Goal: Task Accomplishment & Management: Complete application form

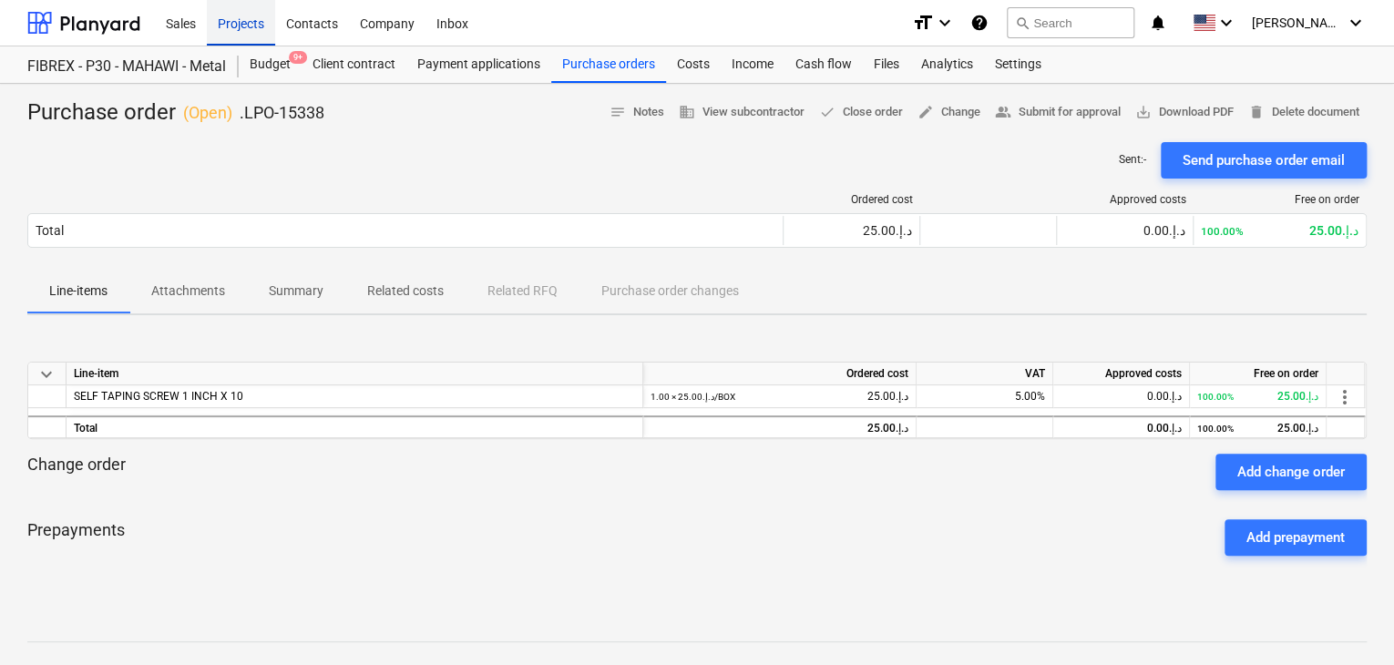
click at [244, 8] on div "Projects" at bounding box center [241, 22] width 68 height 46
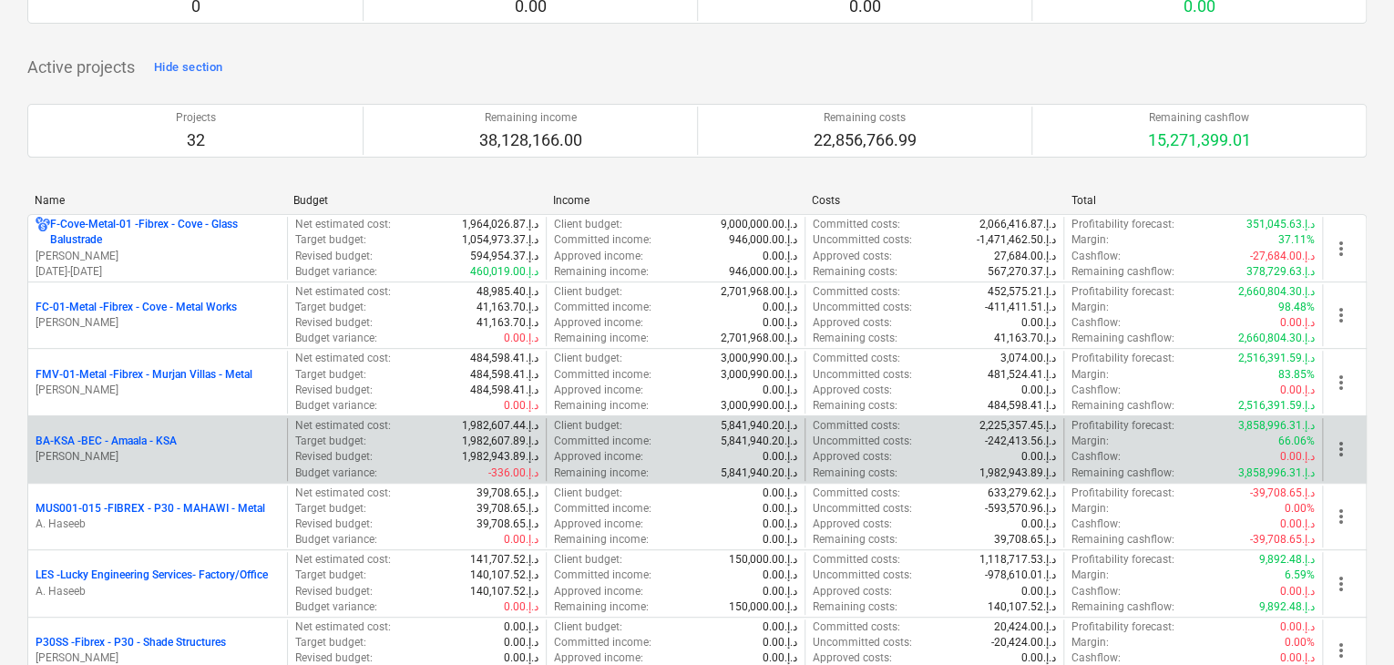
scroll to position [182, 0]
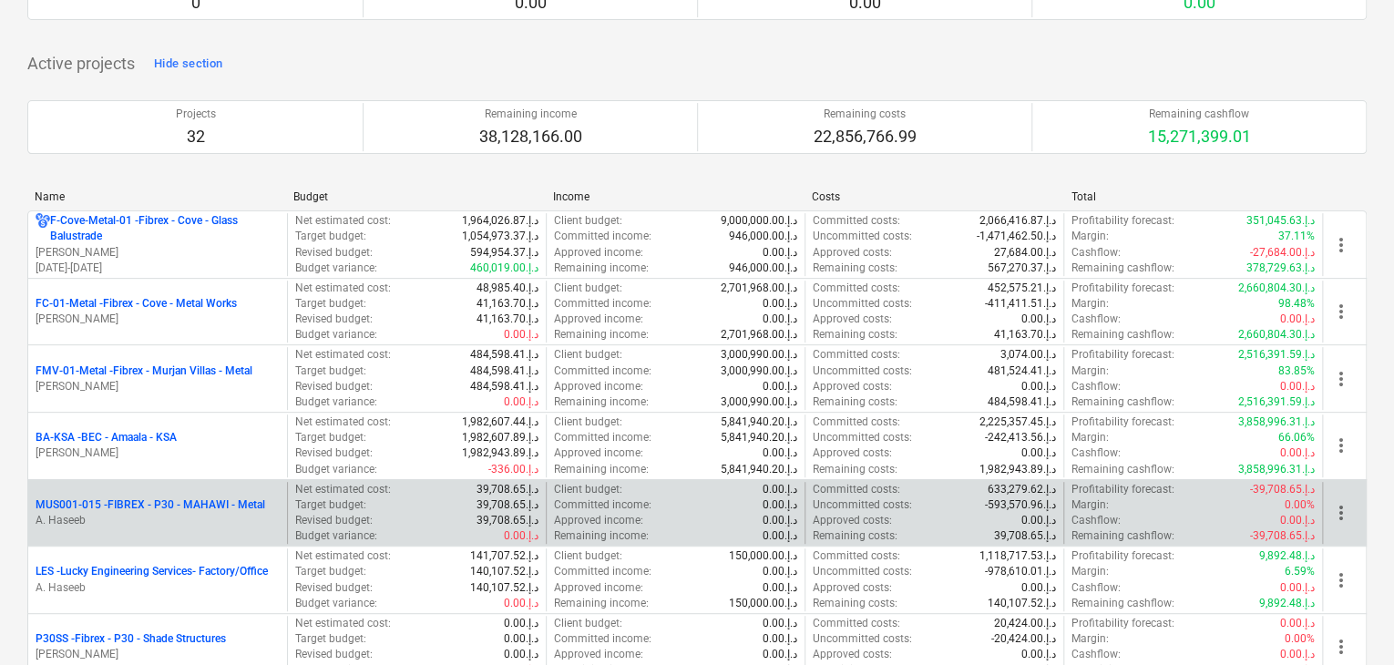
click at [187, 520] on p "A. Haseeb" at bounding box center [158, 520] width 244 height 15
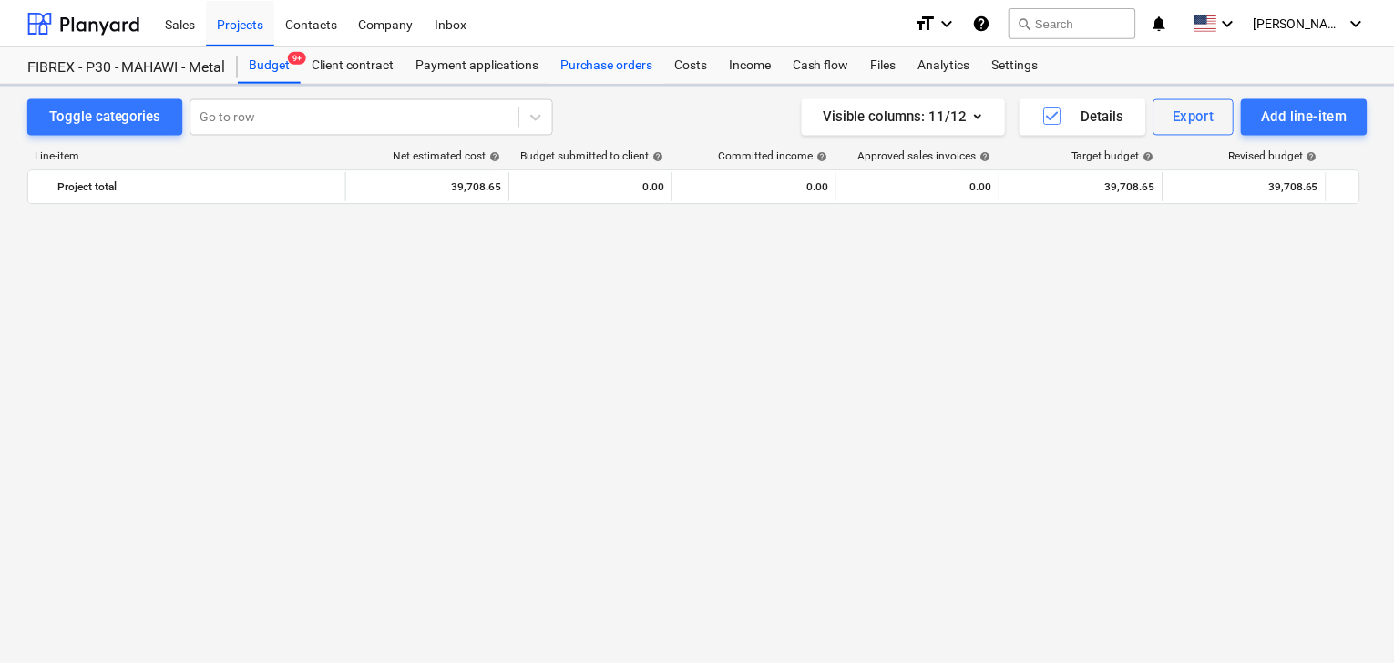
scroll to position [10715, 0]
click at [572, 70] on div "Purchase orders" at bounding box center [608, 64] width 115 height 36
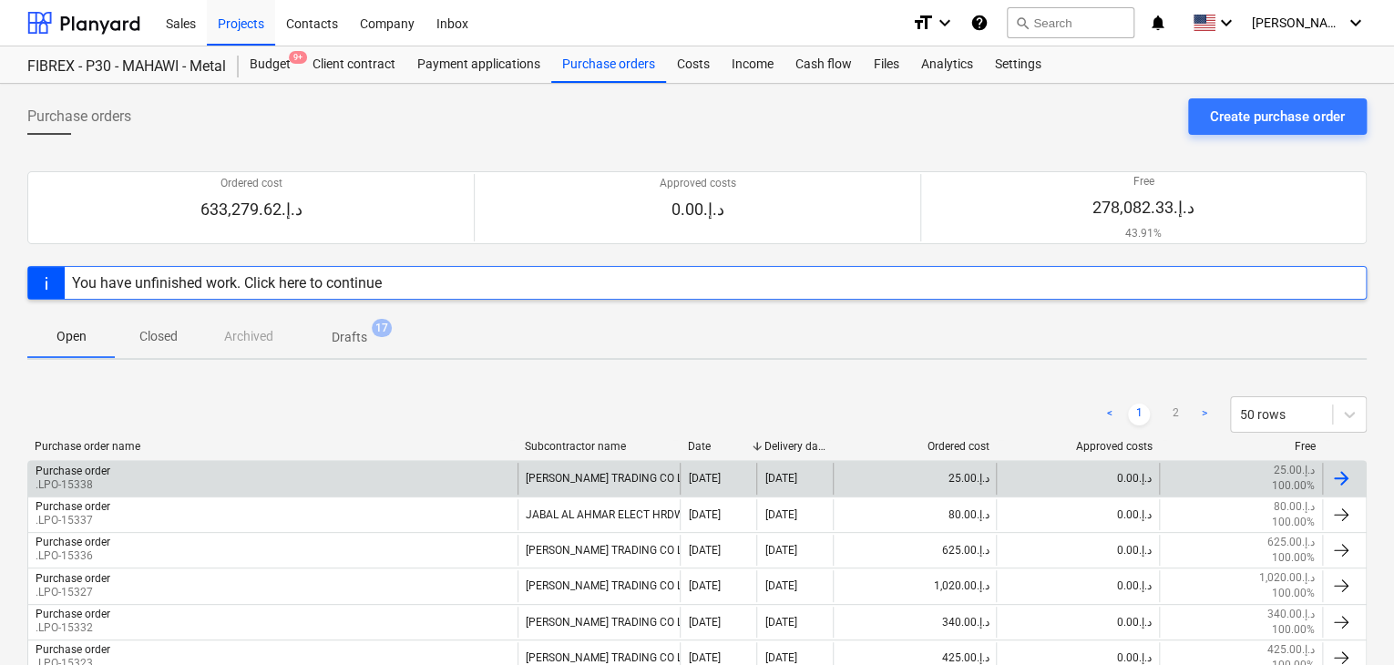
click at [171, 485] on div "Purchase order .LPO-15338" at bounding box center [272, 478] width 489 height 31
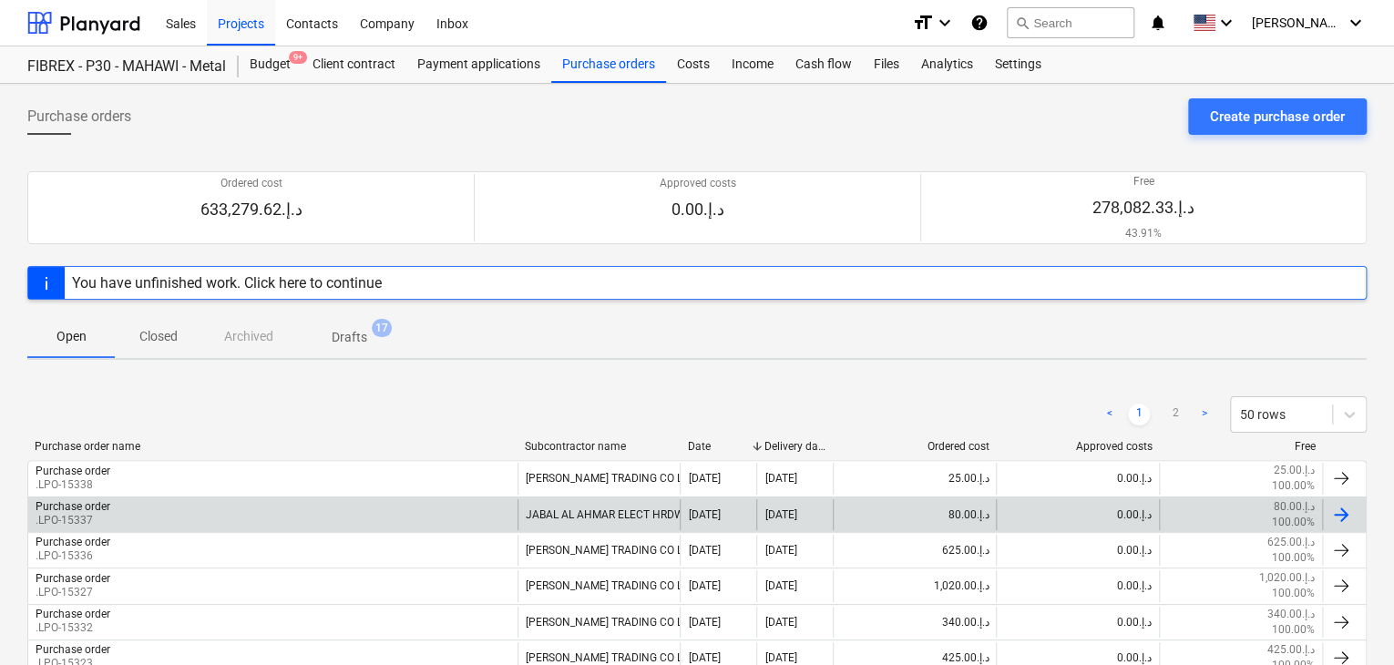
click at [95, 514] on p ".LPO-15337" at bounding box center [73, 520] width 75 height 15
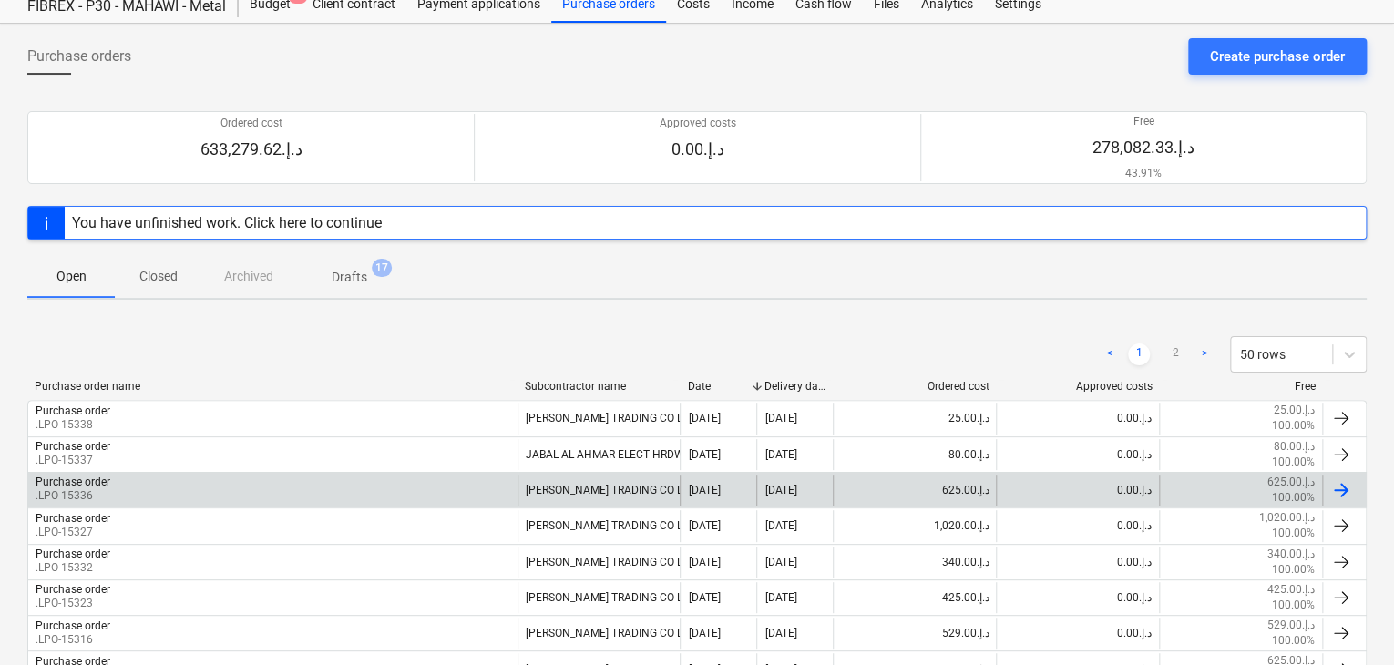
scroll to position [91, 0]
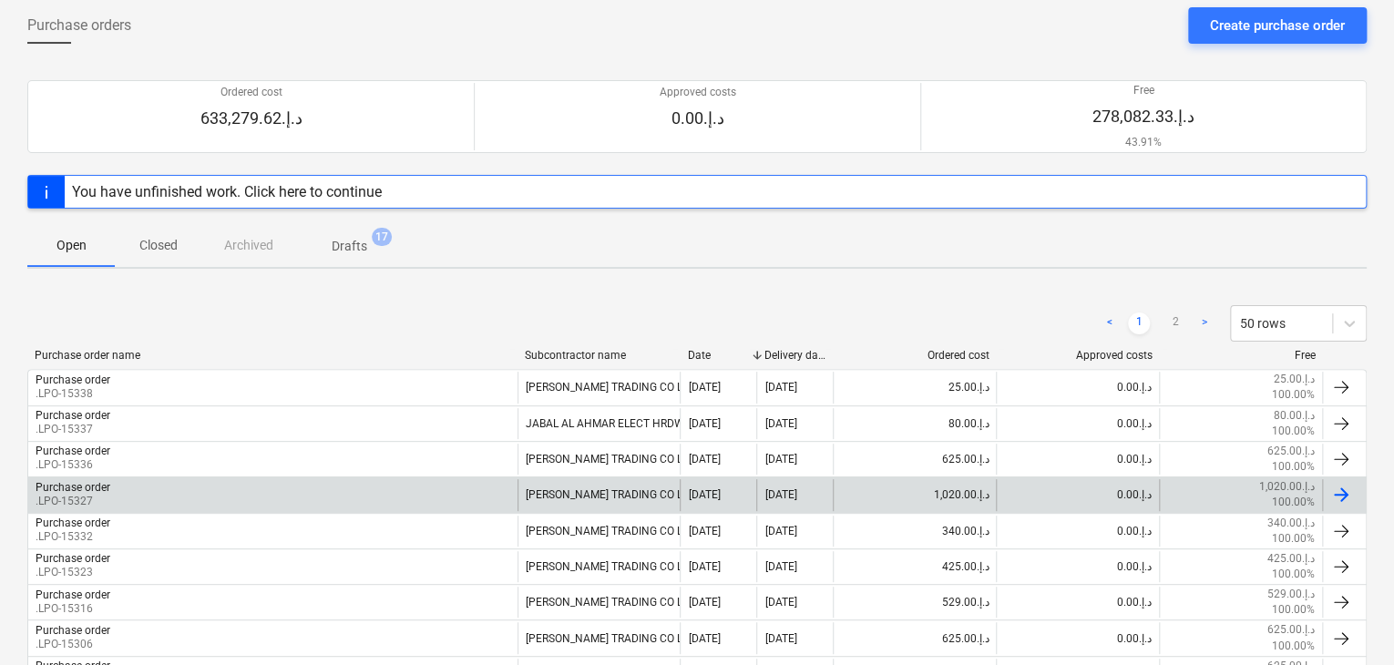
click at [145, 489] on div "Purchase order .LPO-15327" at bounding box center [272, 494] width 489 height 31
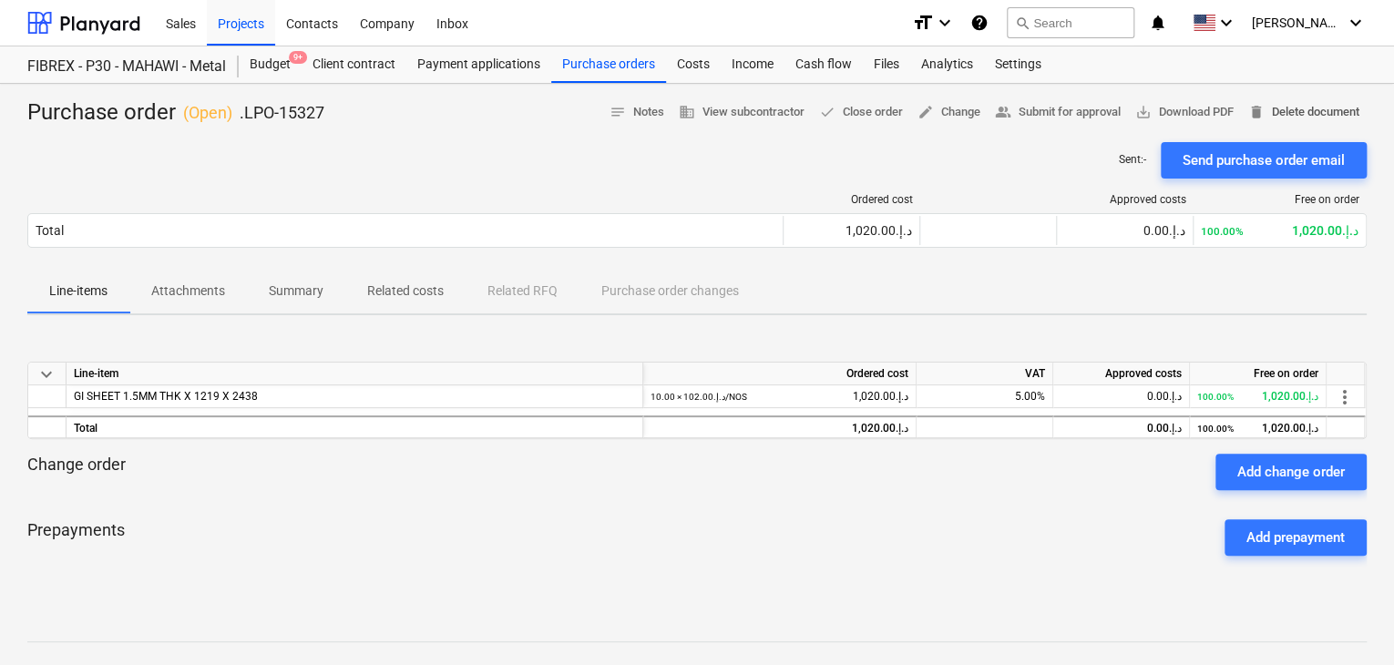
click at [1289, 114] on span "delete Delete document" at bounding box center [1303, 112] width 111 height 21
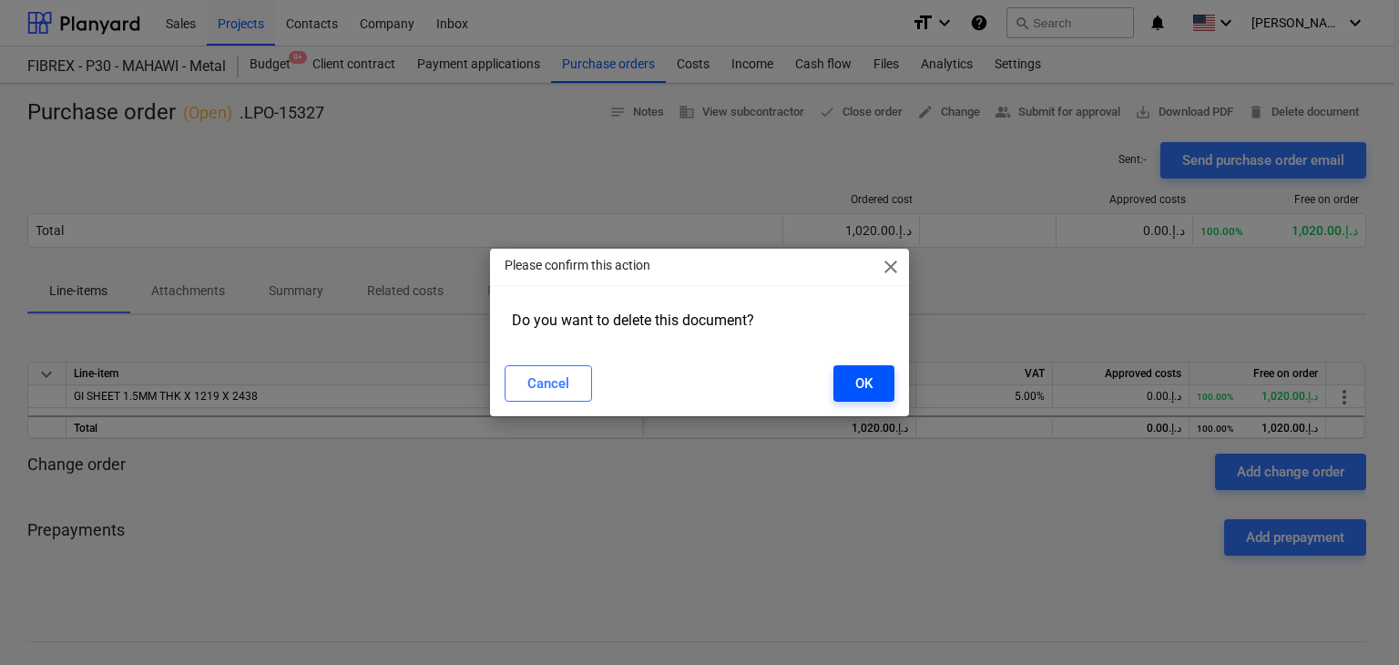
click at [864, 375] on div "OK" at bounding box center [863, 384] width 17 height 24
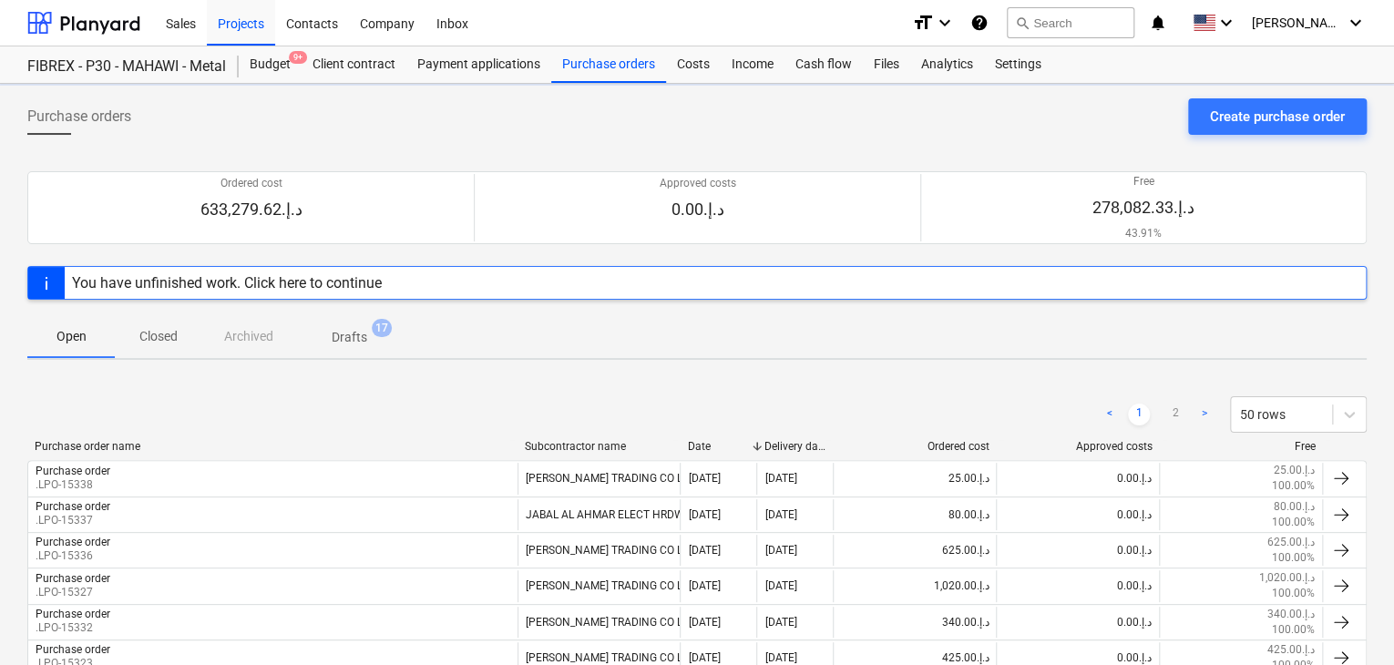
click at [1273, 110] on div "Create purchase order" at bounding box center [1277, 117] width 135 height 24
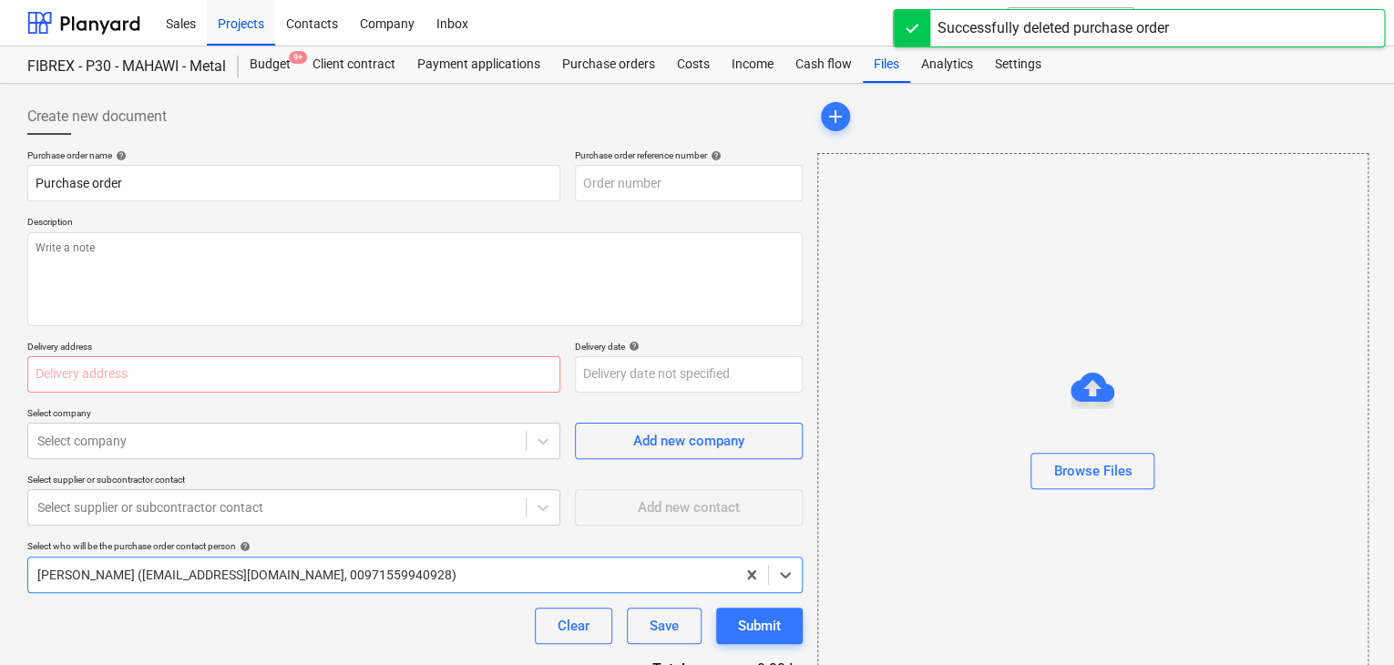
type textarea "x"
type input "MUS001-015-PO-275"
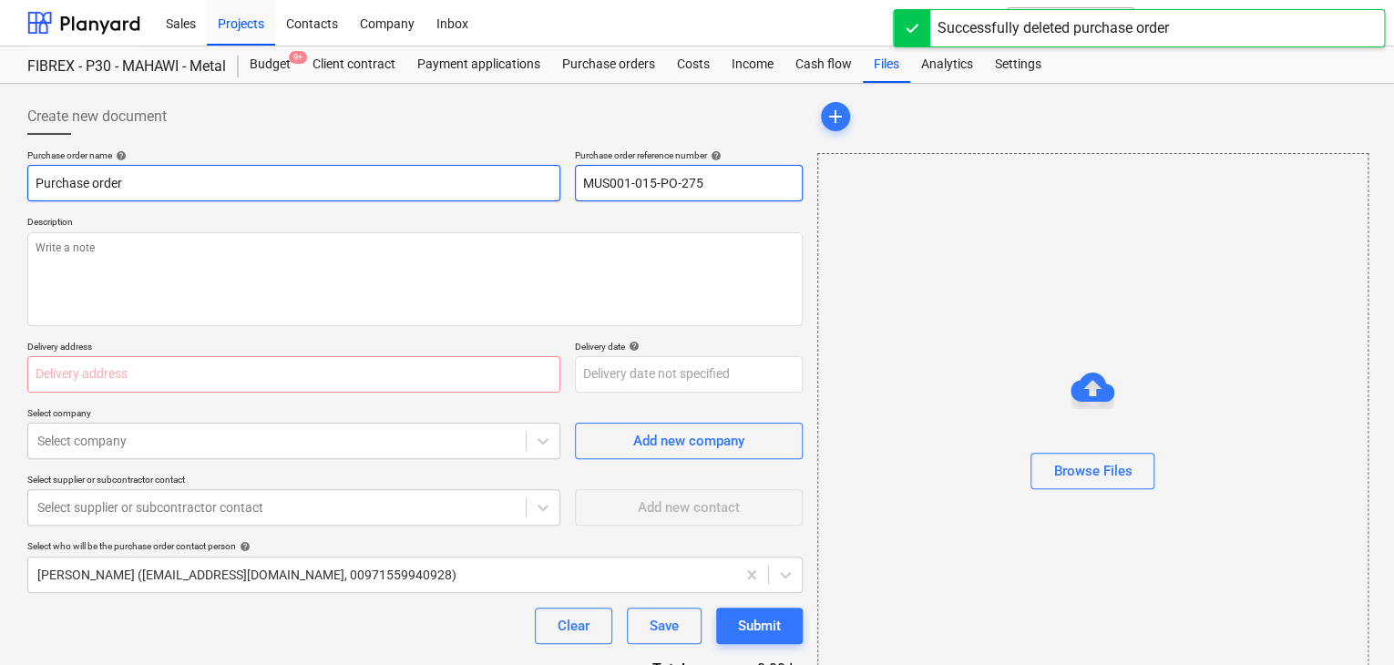
drag, startPoint x: 710, startPoint y: 189, endPoint x: 553, endPoint y: 194, distance: 157.7
click at [553, 194] on div "Purchase order name help Purchase order Purchase order reference number help MU…" at bounding box center [414, 175] width 775 height 52
type textarea "x"
type input "."
type textarea "x"
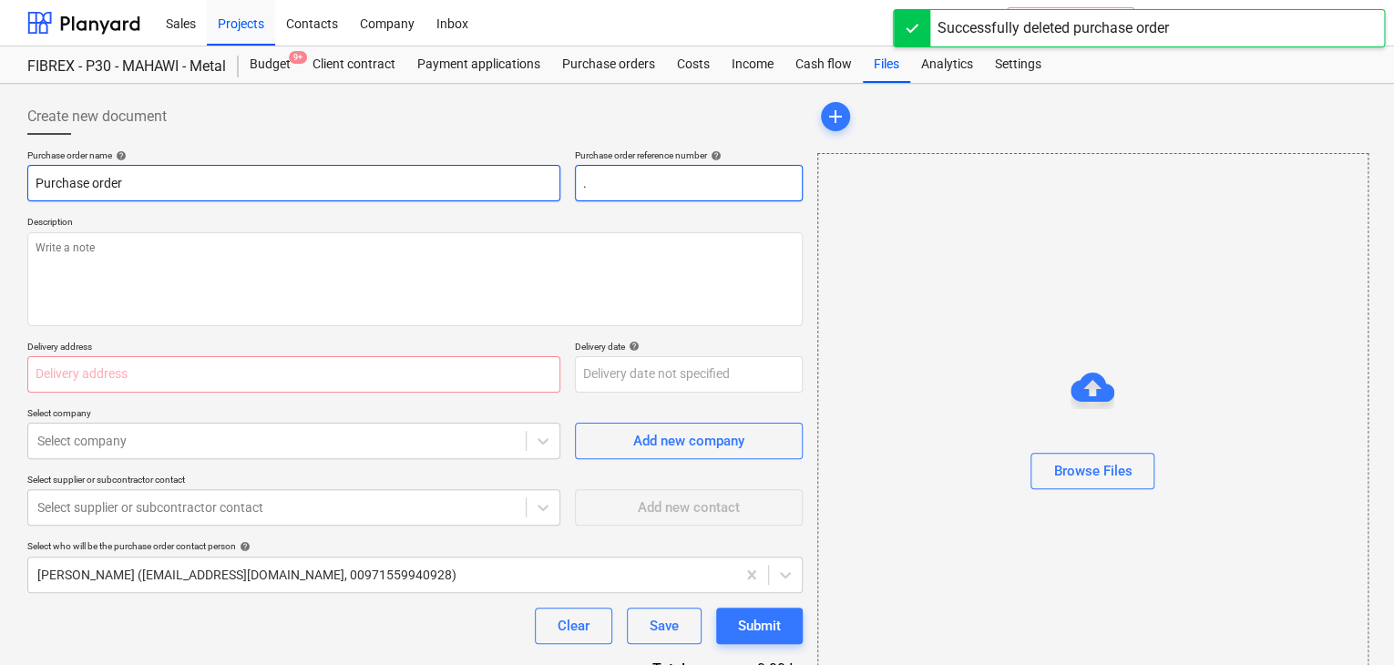
type input ".L"
type textarea "x"
type input ".LP"
type textarea "x"
type input ".LPO"
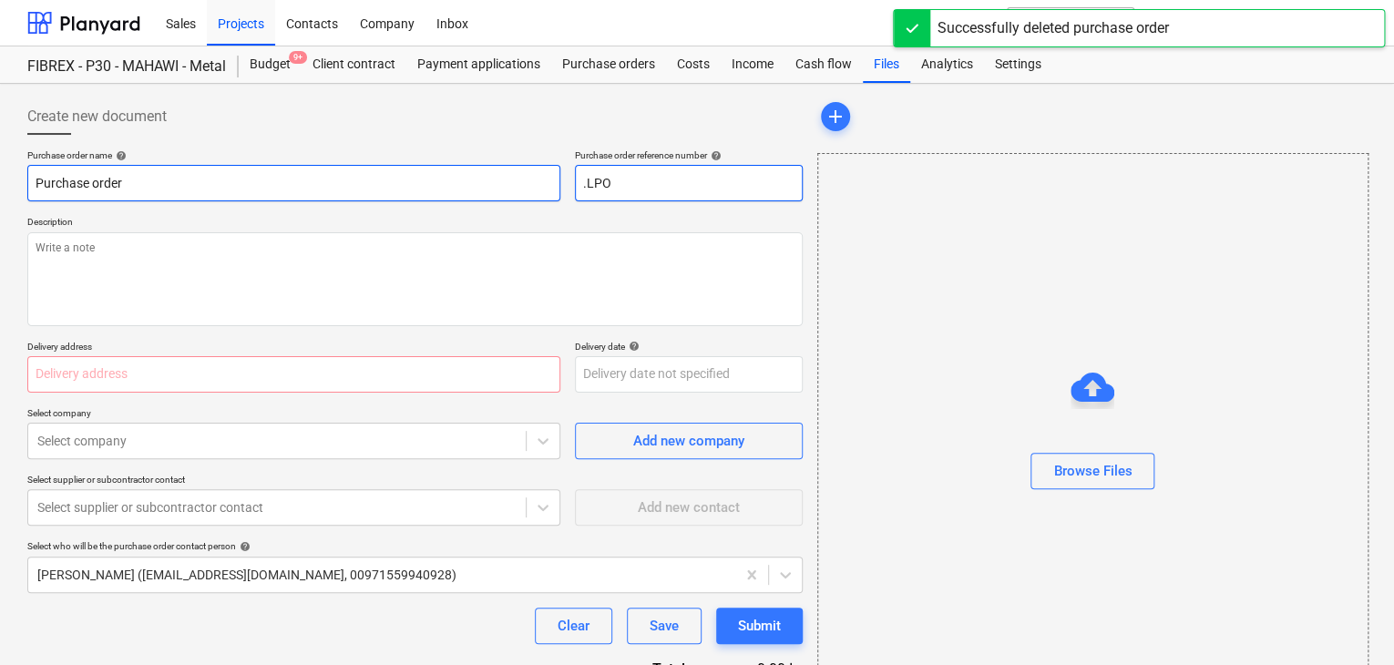
type textarea "x"
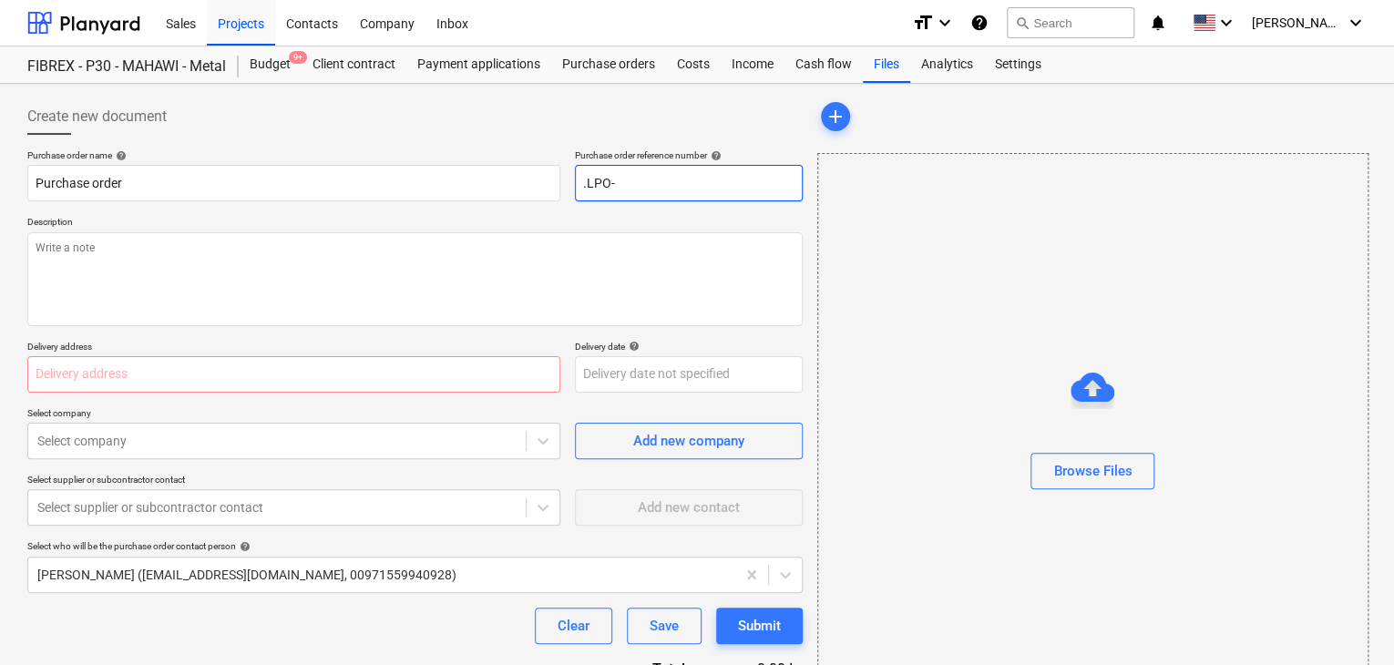
type input ".LPO-"
type textarea "x"
type input ".LPO-1"
type textarea "x"
type input ".LPO-15"
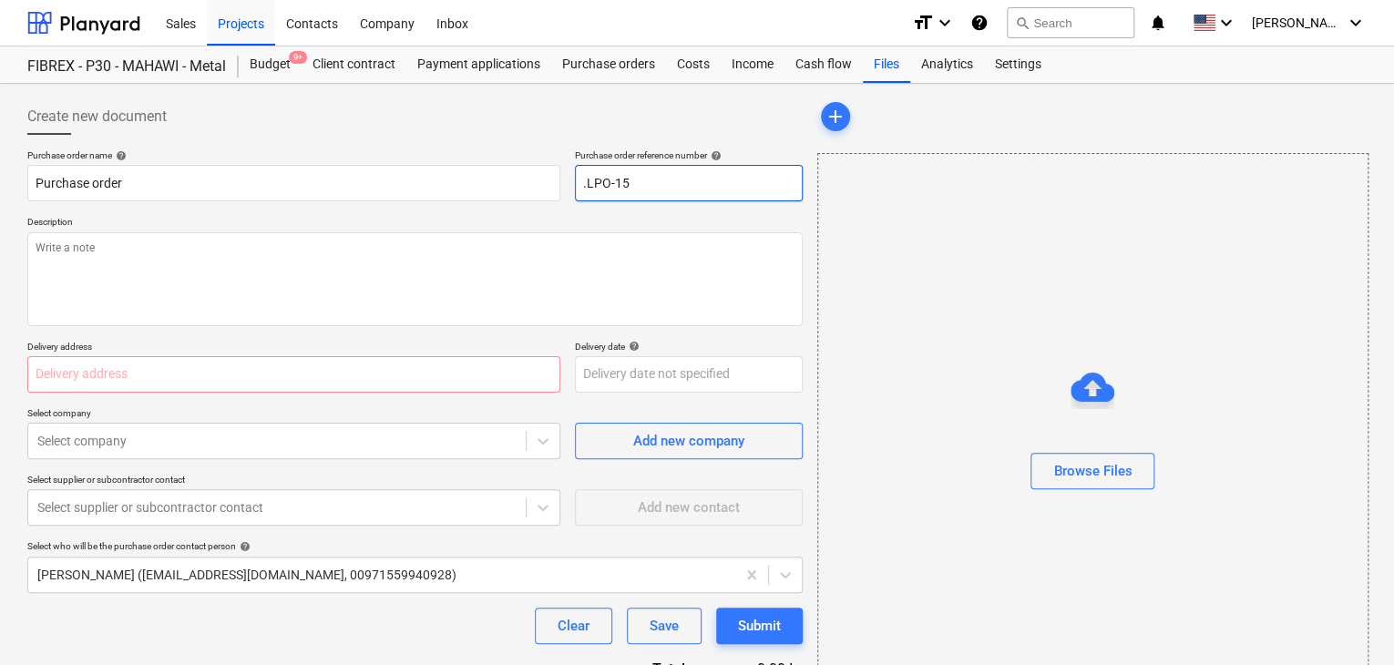
type textarea "x"
type input ".LPO-153"
type textarea "x"
type input ".LPO-1532"
type textarea "x"
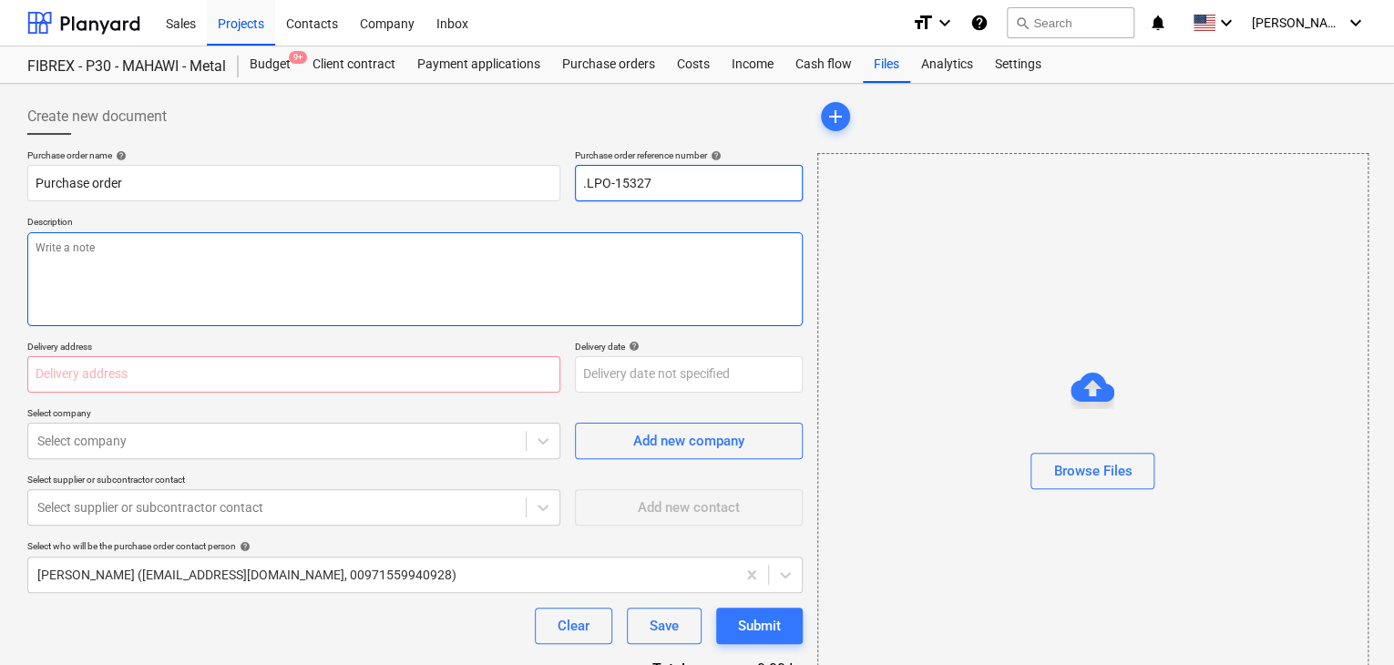
type input ".LPO-15327"
click at [253, 271] on textarea at bounding box center [414, 279] width 775 height 94
type textarea "x"
type textarea "1"
type textarea "x"
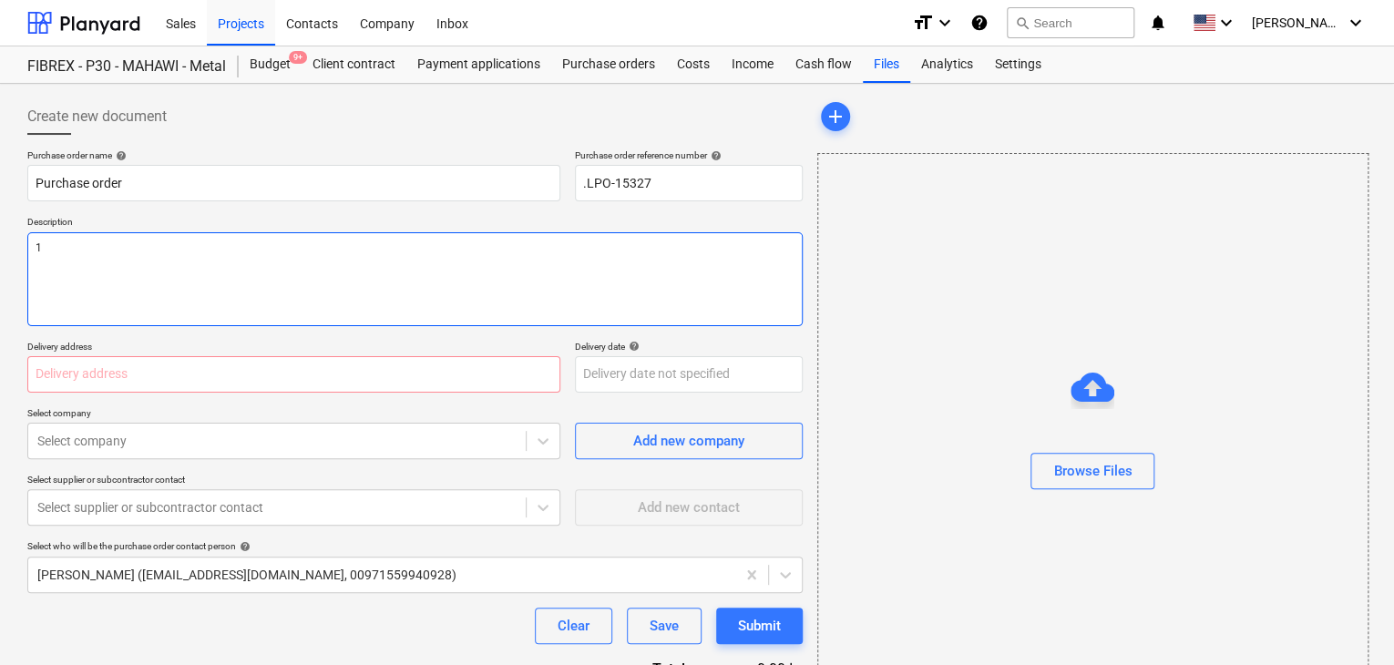
type textarea "19"
type textarea "x"
type textarea "19/"
type textarea "x"
type textarea "19/A"
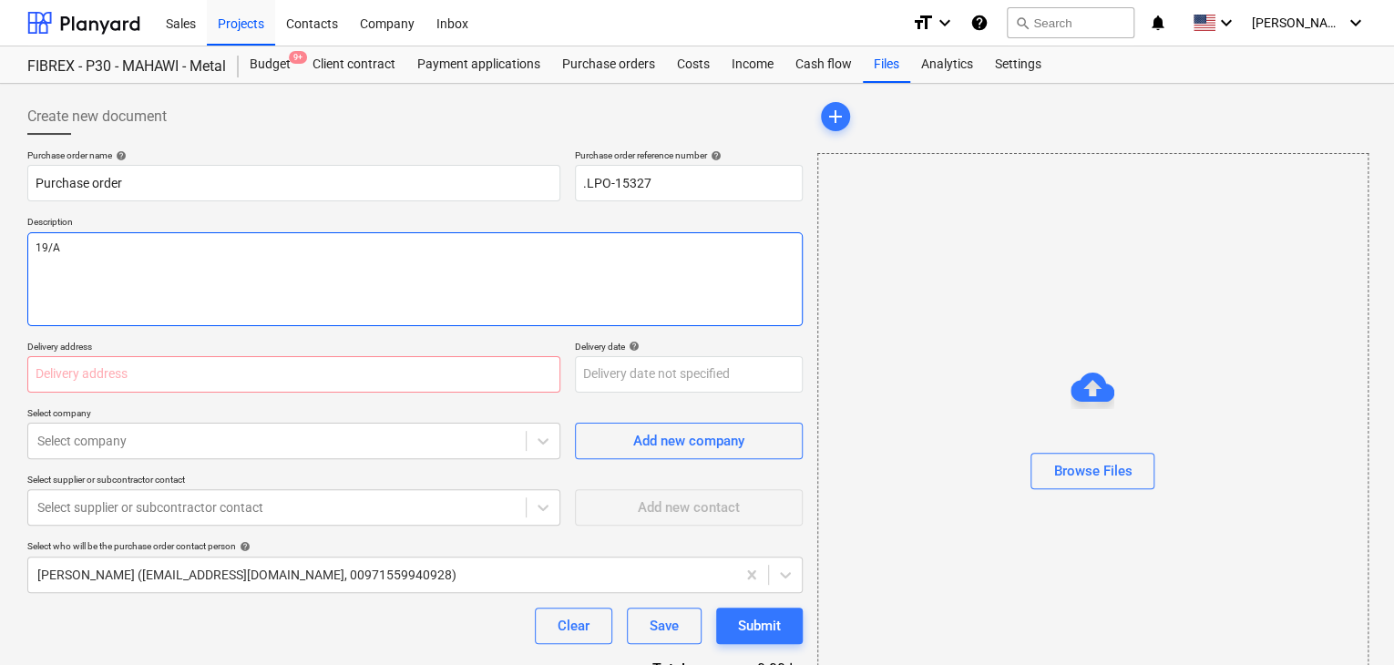
type textarea "x"
type textarea "19/AU"
type textarea "x"
type textarea "19/AUG"
type textarea "x"
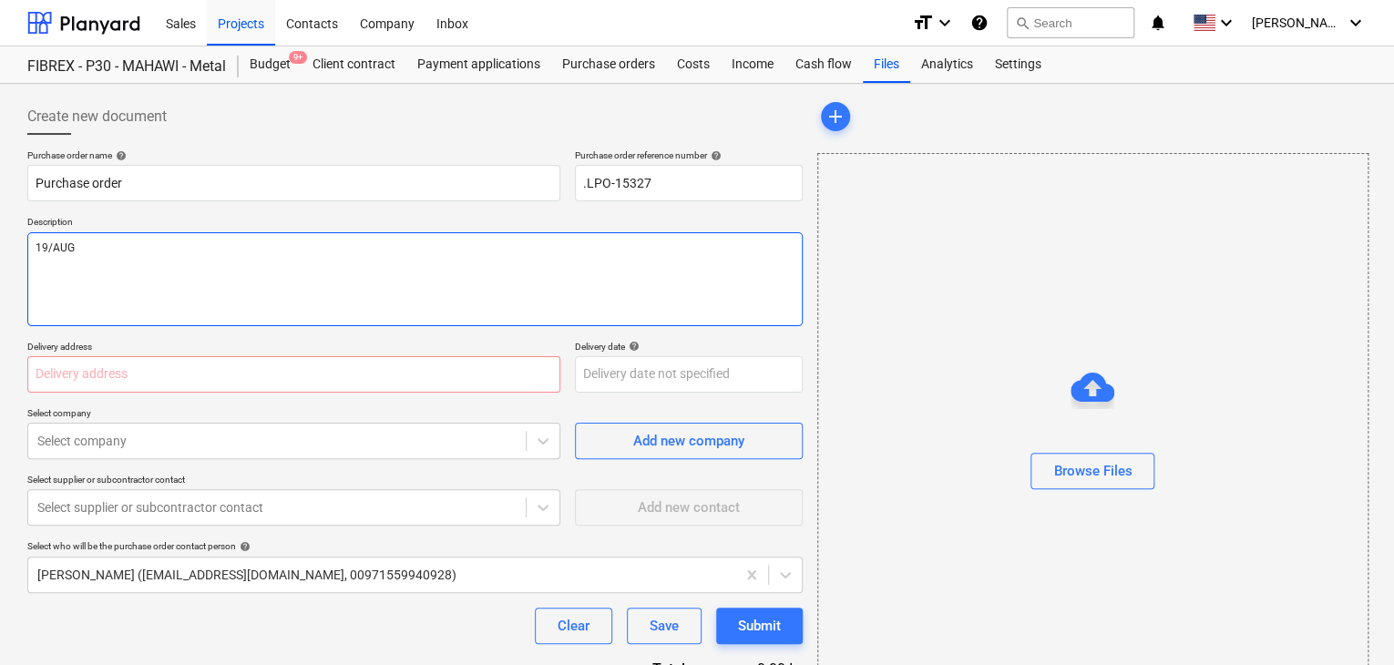
type textarea "19/AUG/"
type textarea "x"
type textarea "19/[DATE]"
type textarea "x"
type textarea "[DATE]"
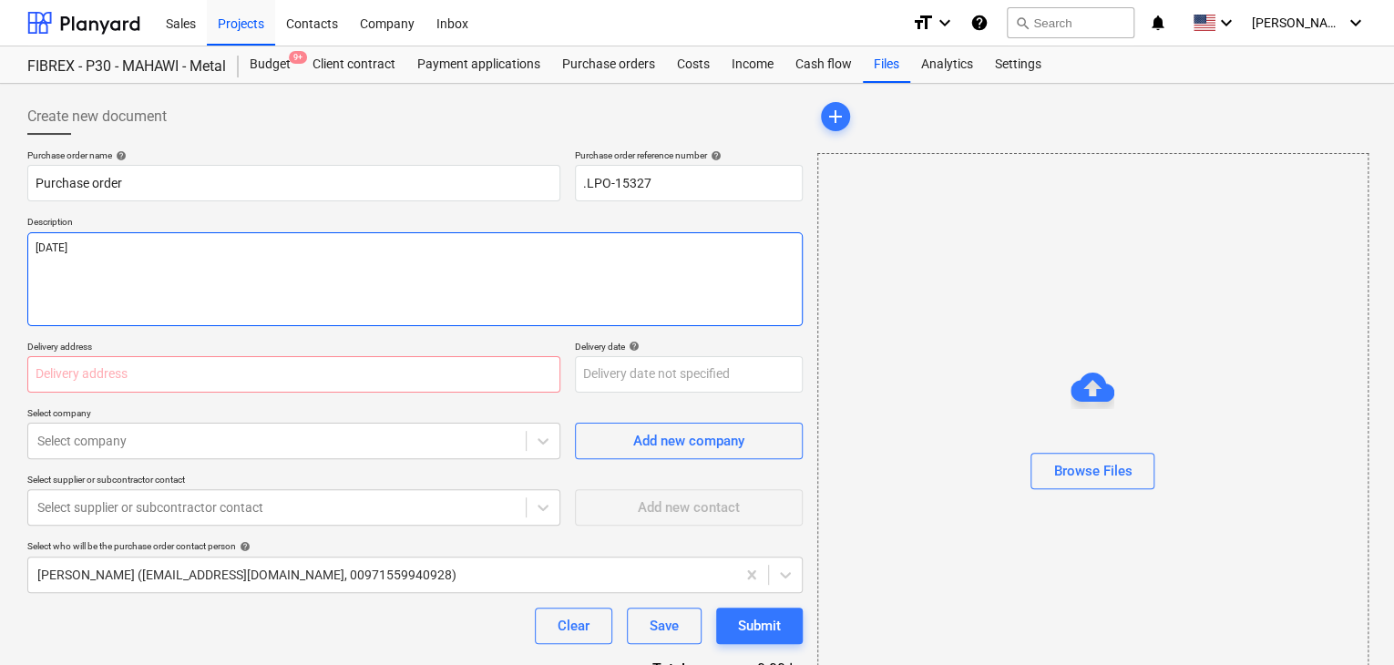
type textarea "x"
type textarea "[DATE]"
type textarea "x"
type textarea "[DATE]"
click at [62, 388] on input "text" at bounding box center [293, 374] width 533 height 36
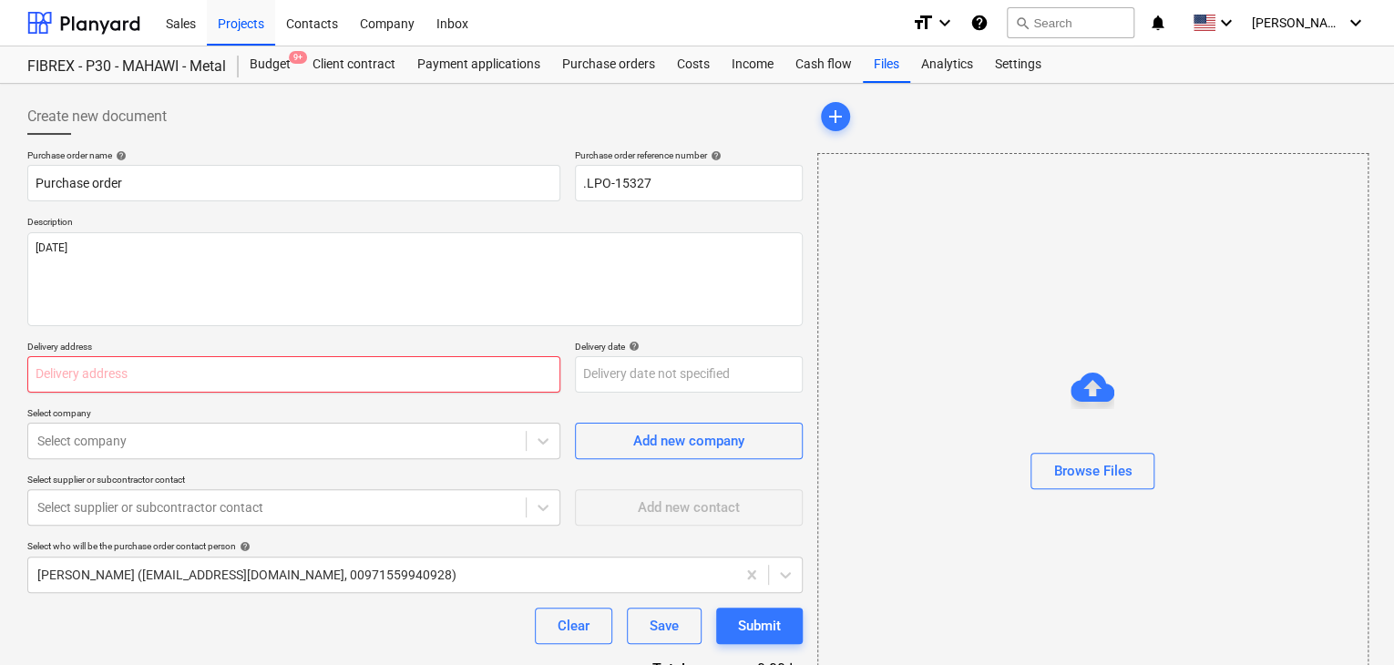
type textarea "x"
type input "L"
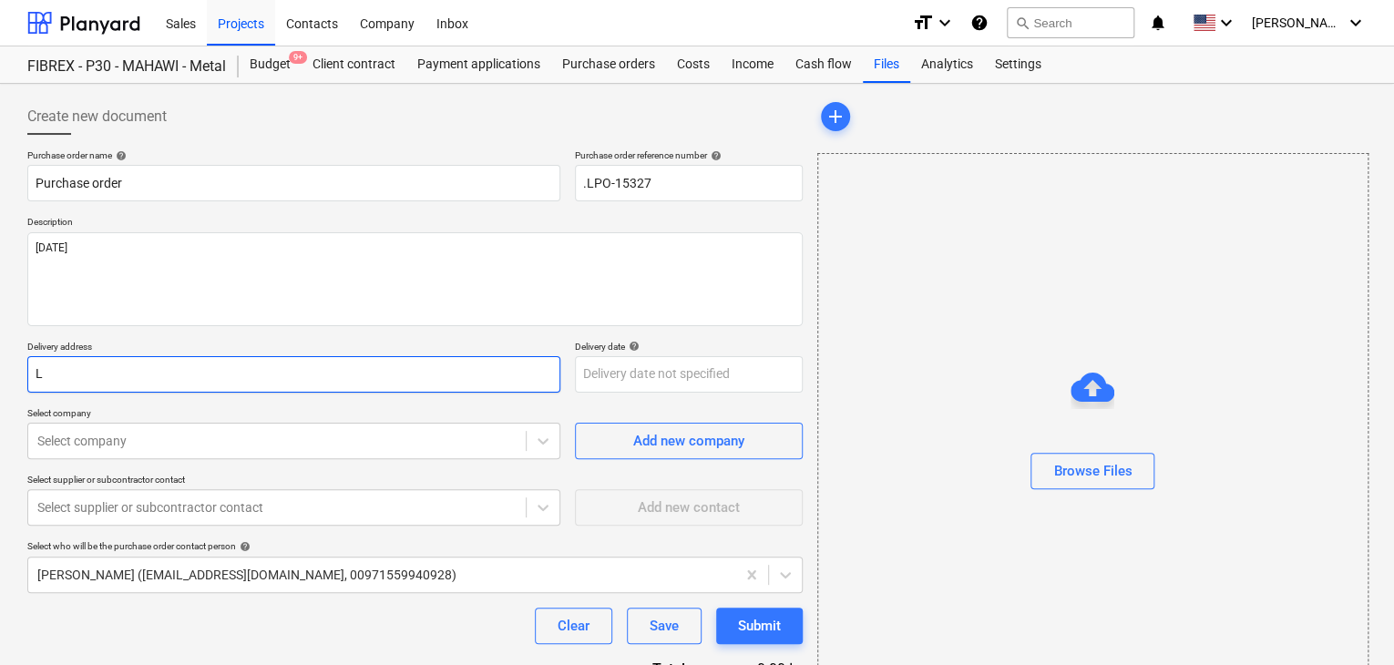
type textarea "x"
type input "LU"
type textarea "x"
type input "LUC"
type textarea "x"
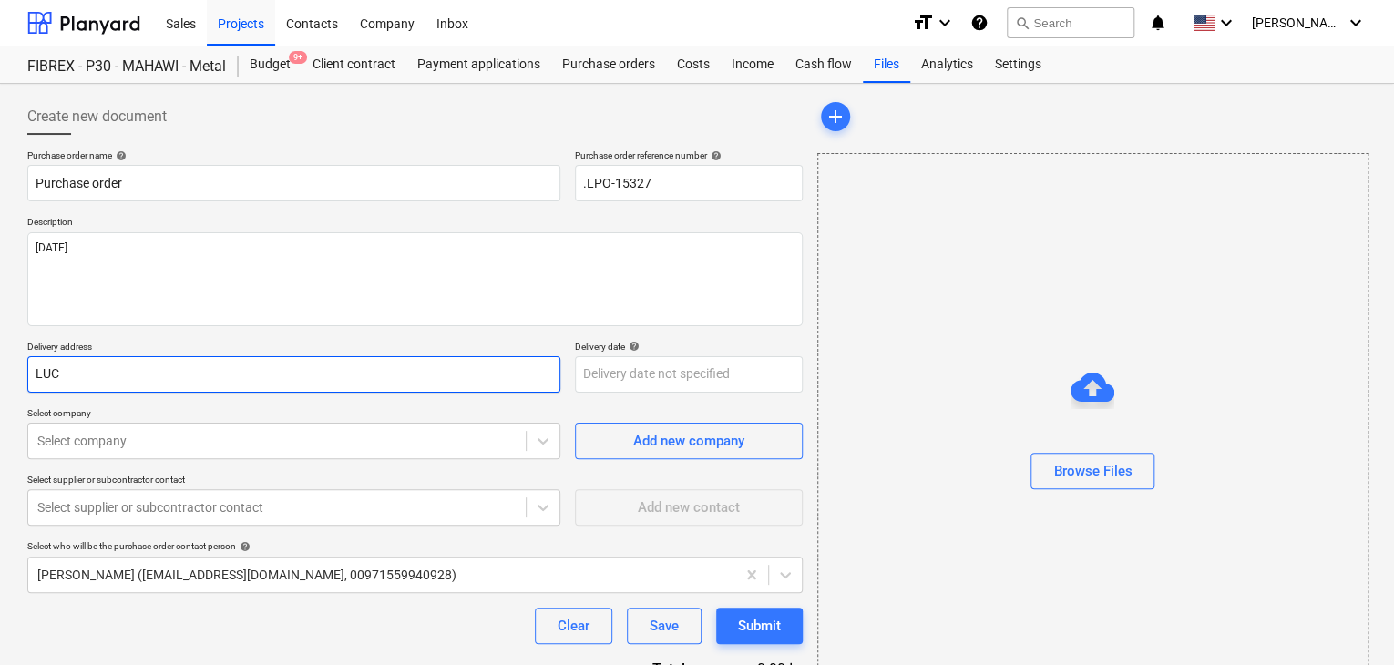
type input "LUCK"
type textarea "x"
type input "LUCKY"
type textarea "x"
type input "LUCKY"
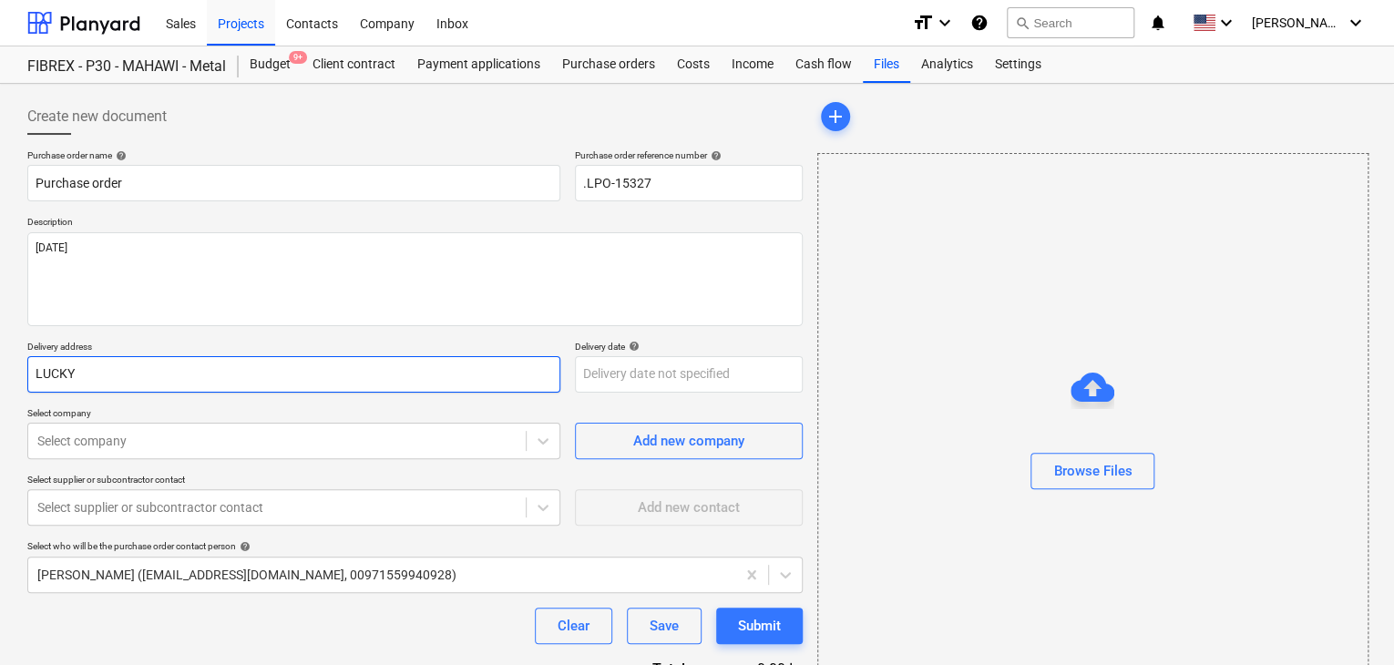
type textarea "x"
type input "LUCKY E"
type textarea "x"
type input "LUCKY EN"
type textarea "x"
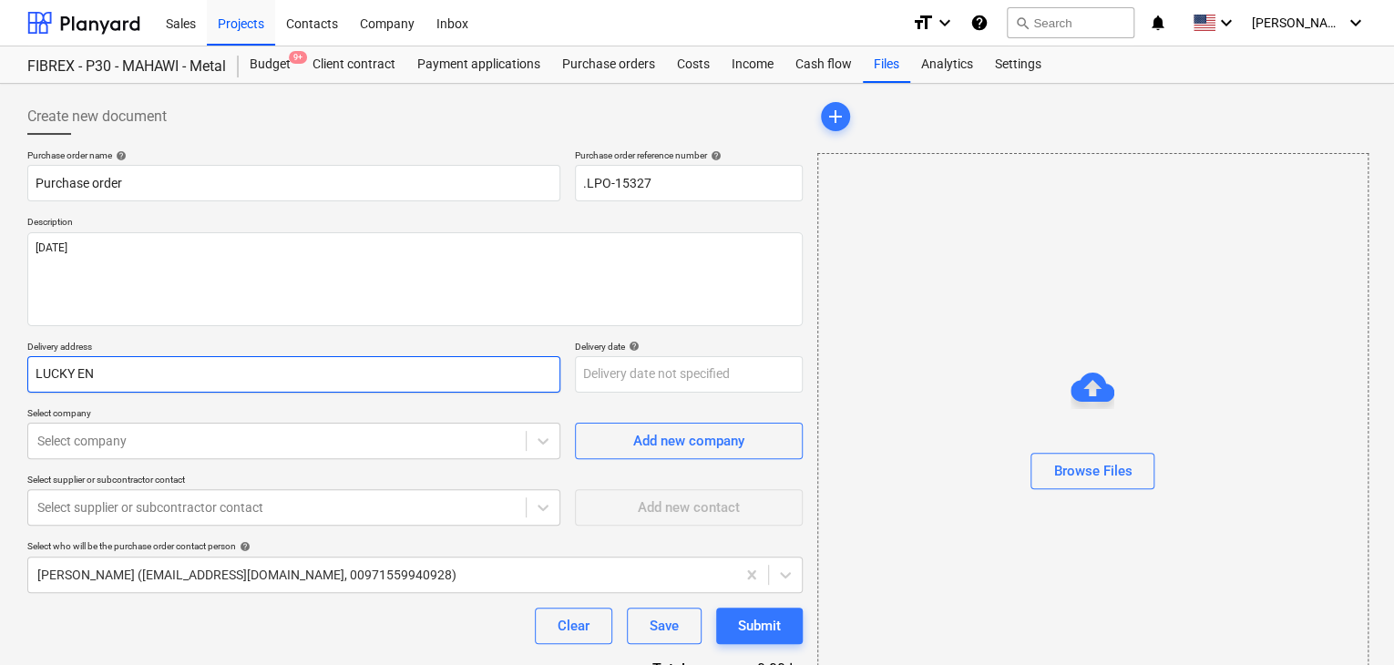
type input "LUCKY ENG"
type textarea "x"
type input "LUCKY ENGI"
type textarea "x"
type input "LUCKY ENGIN"
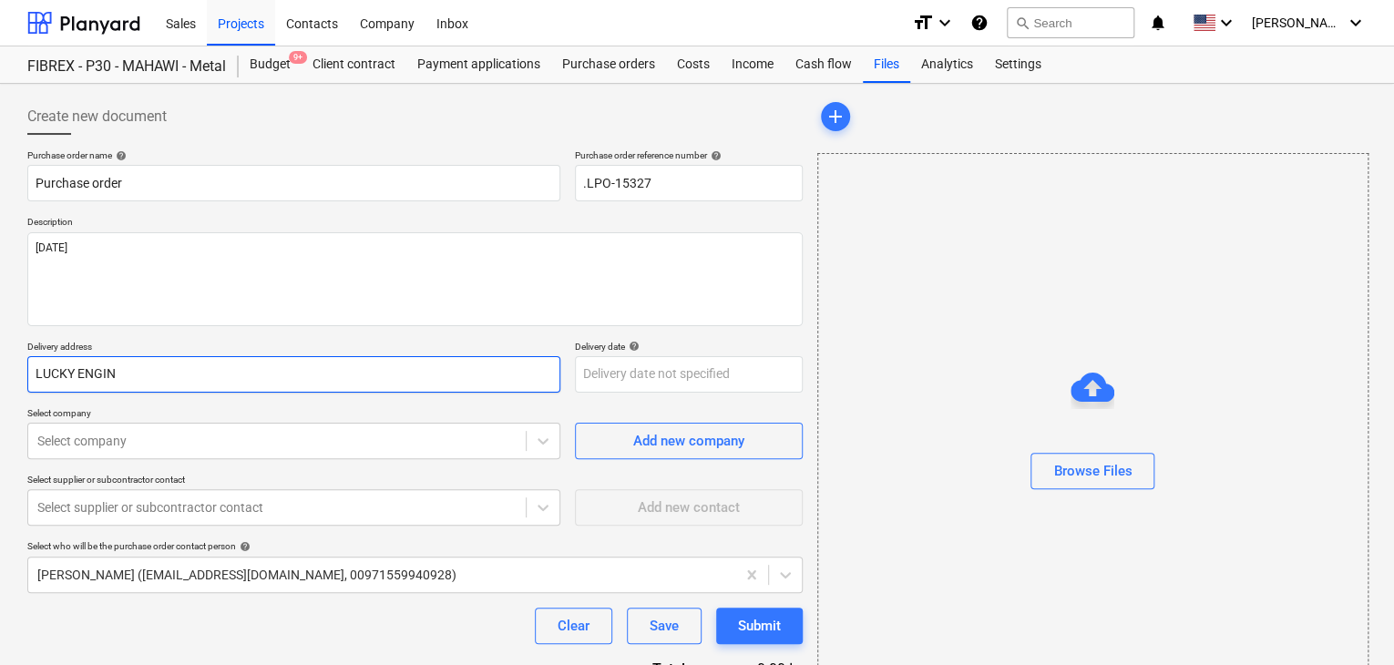
type textarea "x"
type input "LUCKY ENGINE"
type textarea "x"
type input "LUCKY ENGINEE"
type textarea "x"
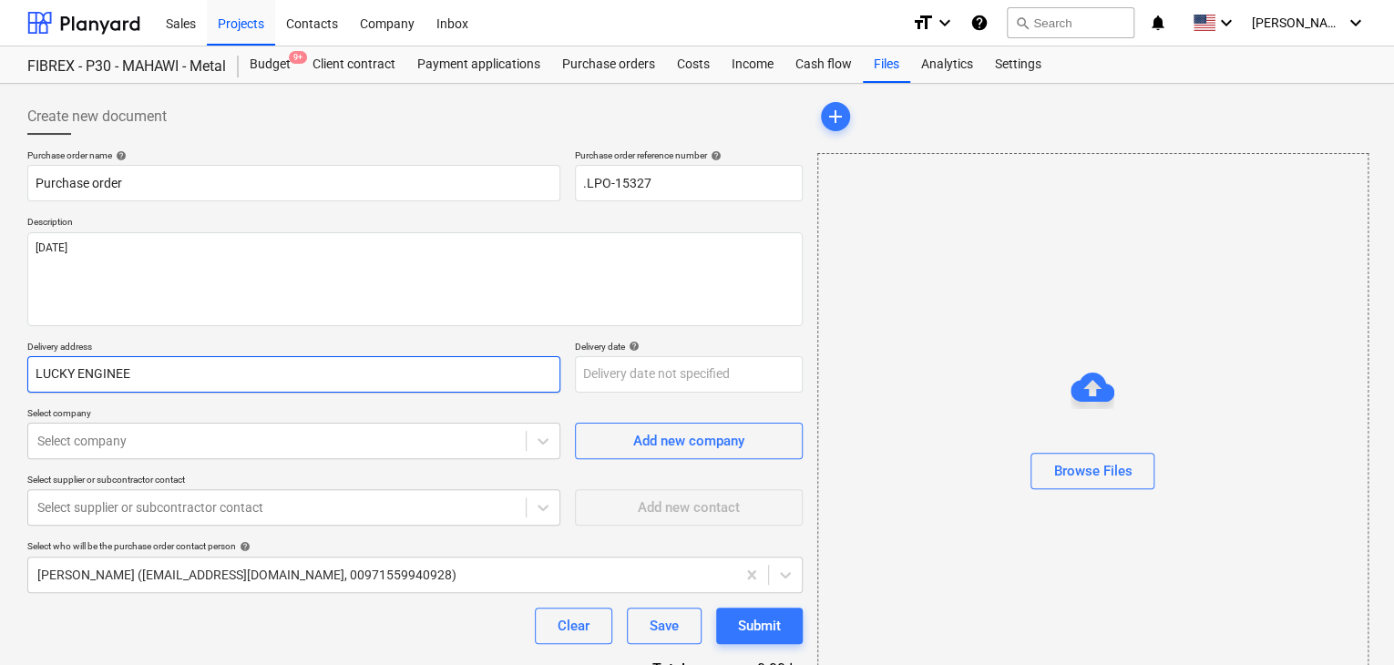
type input "LUCKY ENGINEER"
type textarea "x"
type input "LUCKY ENGINEERI"
type textarea "x"
type input "LUCKY ENGINEERIN"
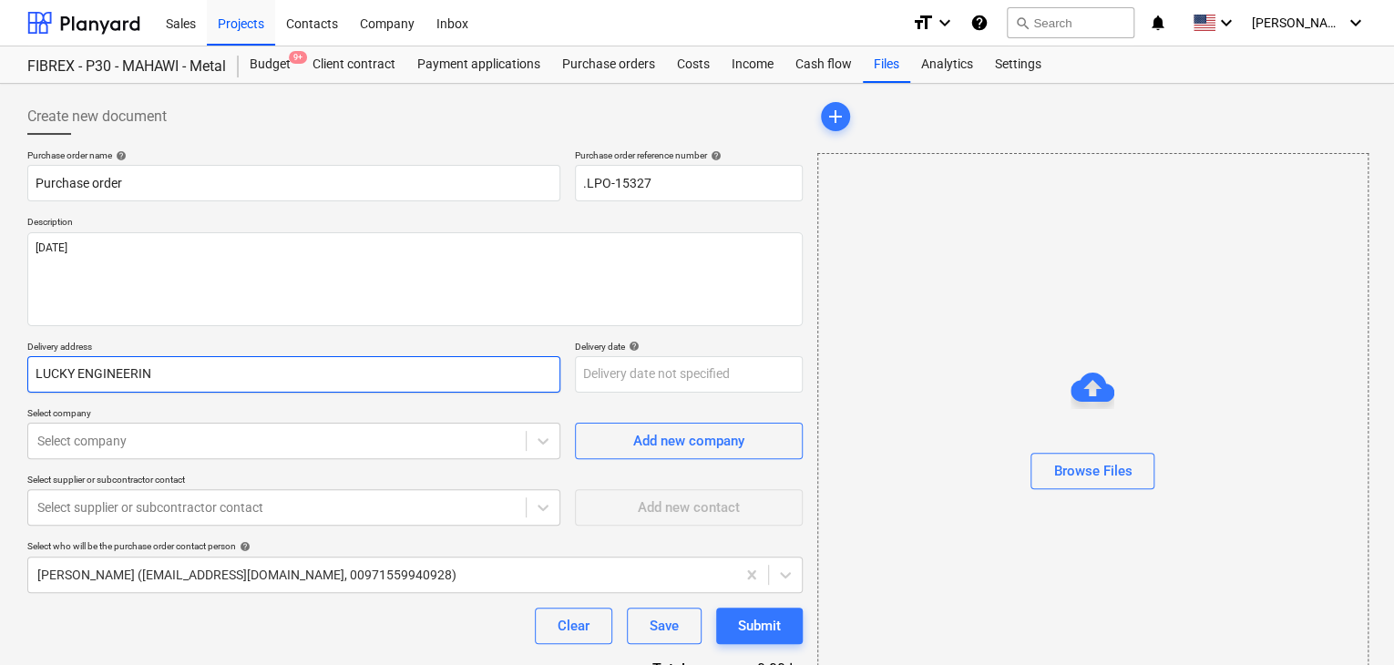
type textarea "x"
type input "LUCKY ENGINEERING"
type textarea "x"
type input "LUCKY ENGINEERING"
type textarea "x"
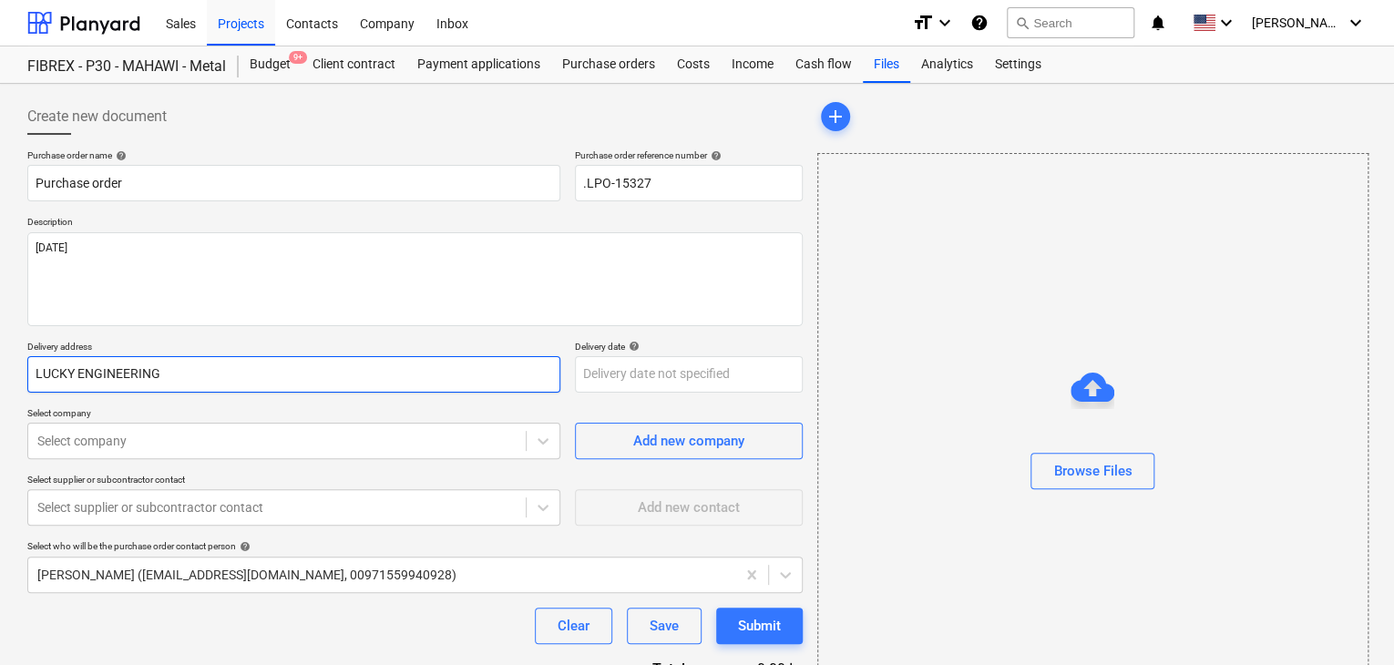
type input "LUCKY ENGINEERING S"
type textarea "x"
type input "LUCKY ENGINEERING SE"
type textarea "x"
type input "LUCKY ENGINEERING SER"
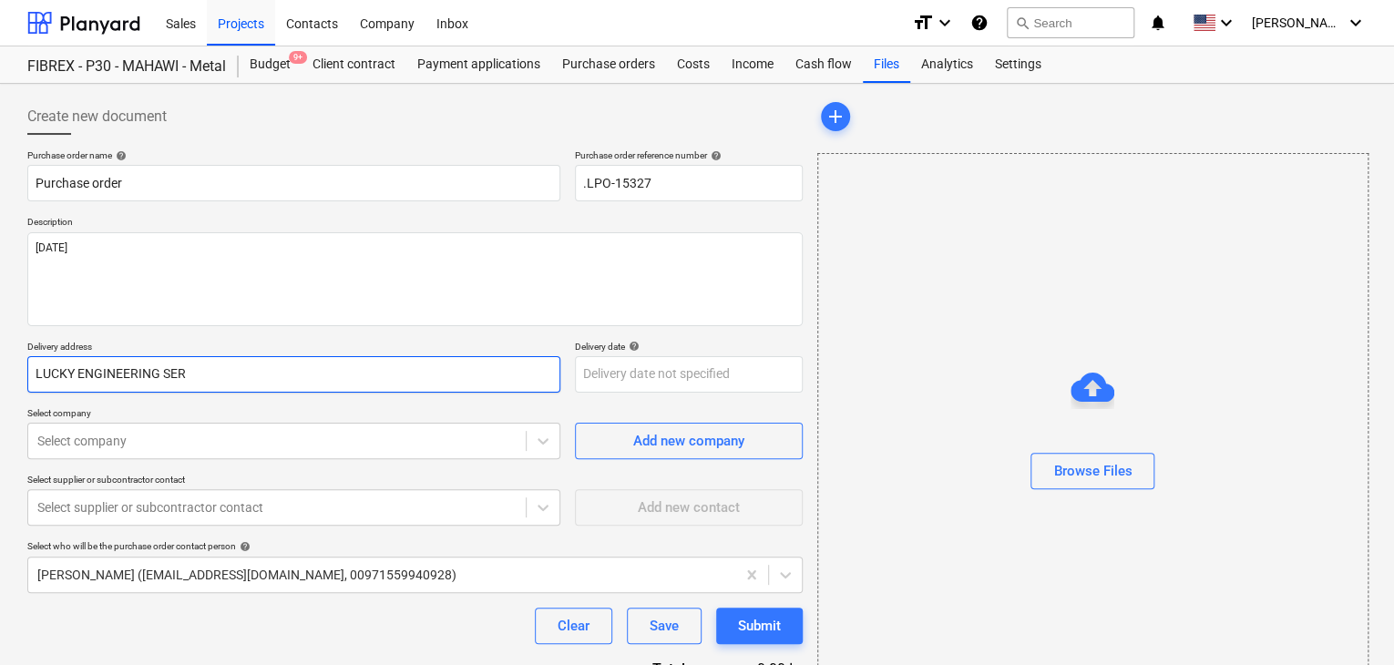
type textarea "x"
type input "LUCKY ENGINEERING SERV"
type textarea "x"
type input "LUCKY ENGINEERING SERVI"
type textarea "x"
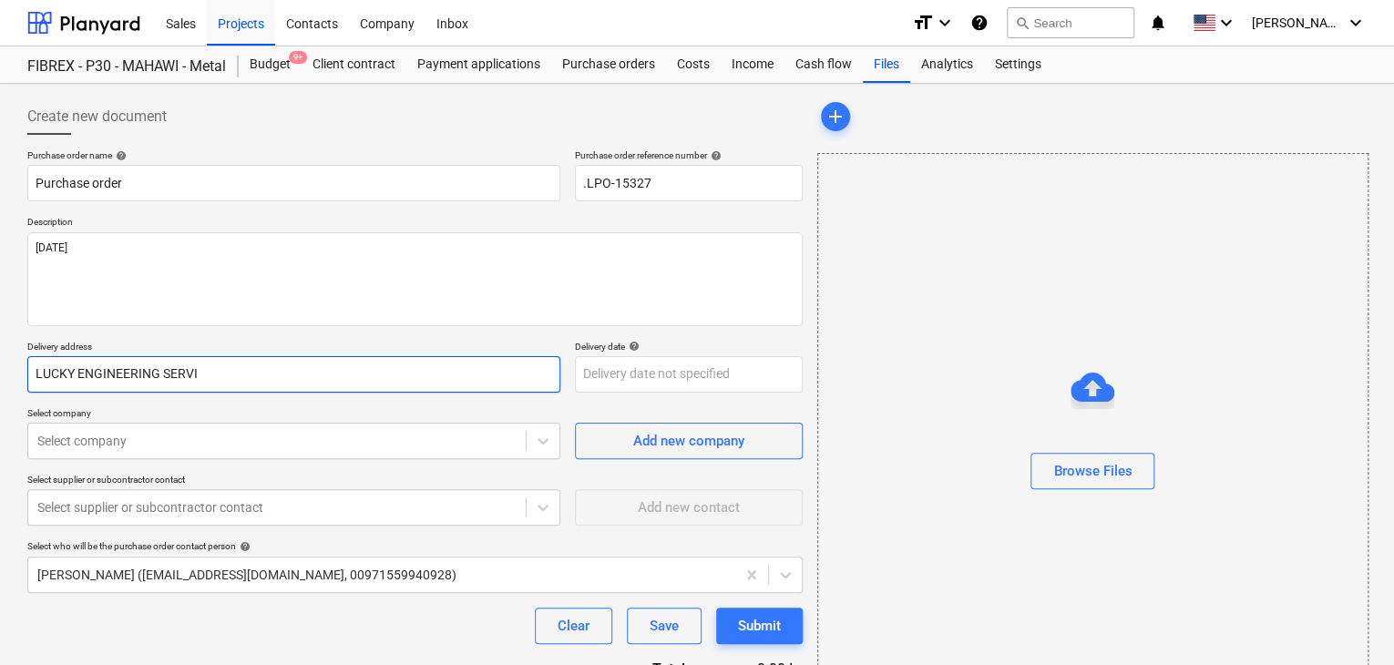
type input "LUCKY ENGINEERING SERVIC"
type textarea "x"
type input "LUCKY ENGINEERING SERVICE"
type textarea "x"
type input "LUCKY ENGINEERING SERVICES"
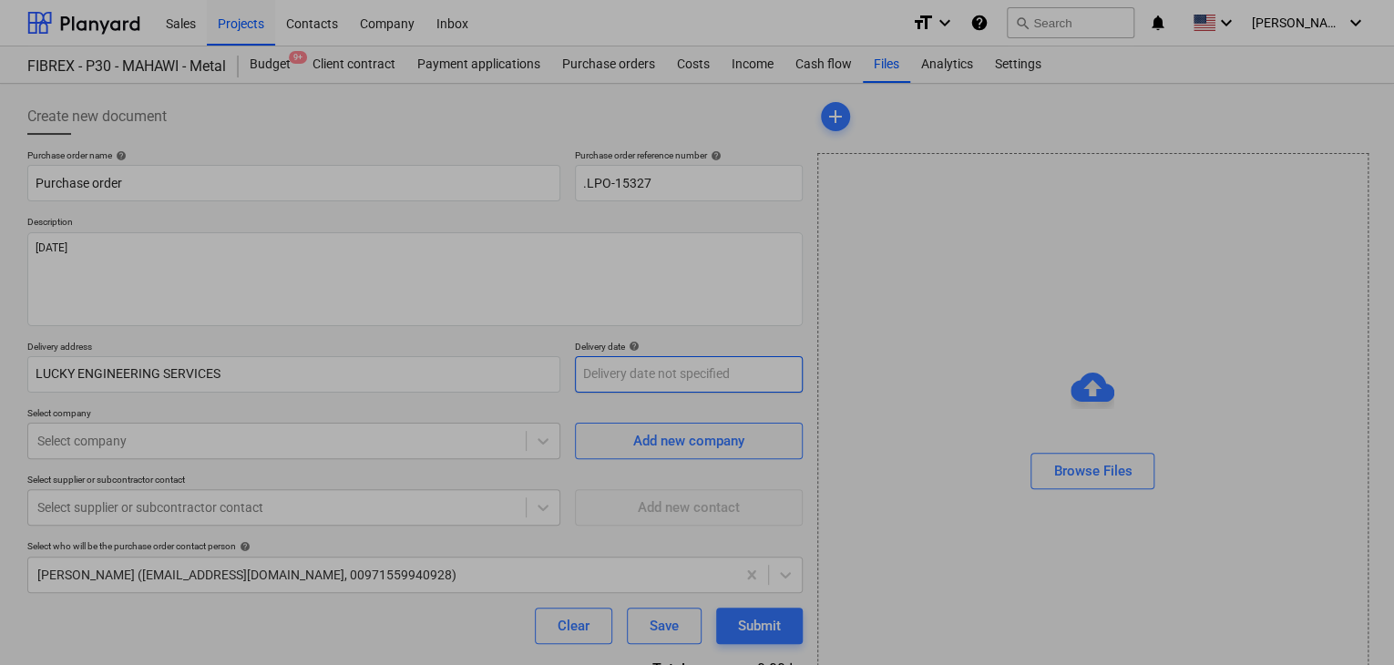
click at [611, 386] on body "Sales Projects Contacts Company Inbox format_size keyboard_arrow_down help sear…" at bounding box center [697, 332] width 1394 height 665
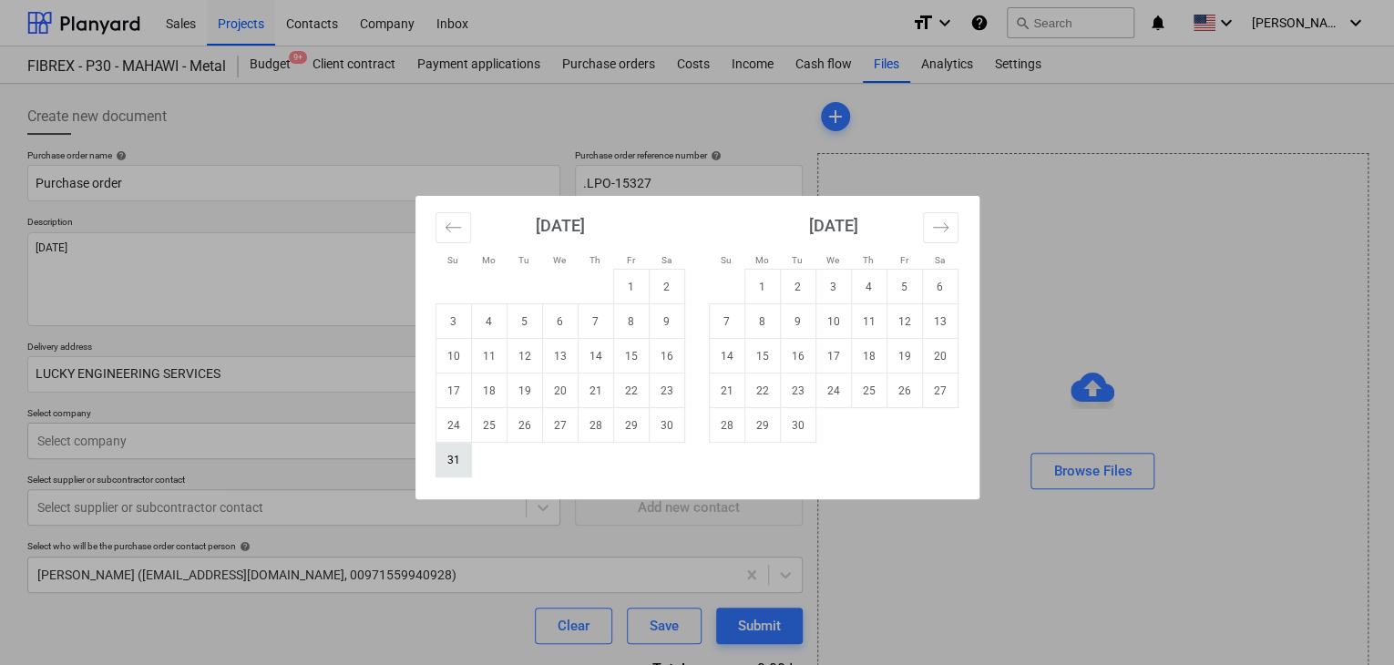
click at [451, 473] on td "31" at bounding box center [453, 460] width 36 height 35
type textarea "x"
type input "[DATE]"
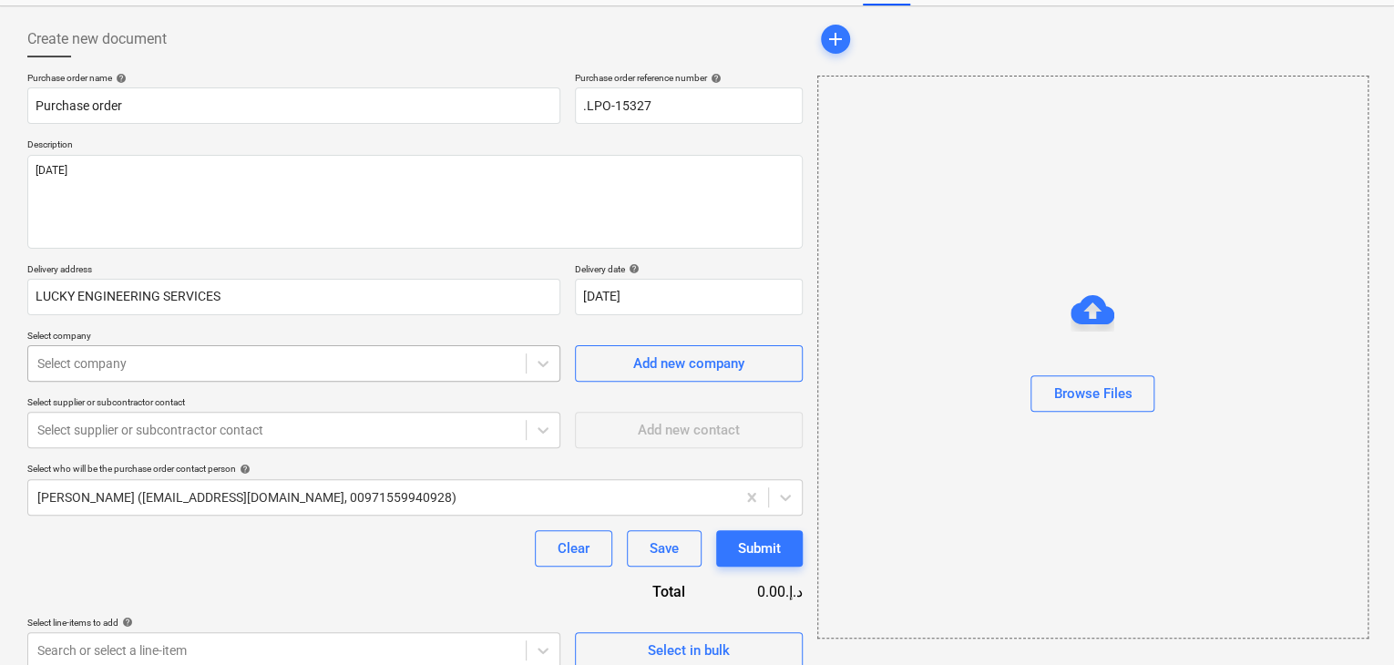
click at [185, 445] on body "Sales Projects Contacts Company Inbox format_size keyboard_arrow_down help sear…" at bounding box center [697, 255] width 1394 height 665
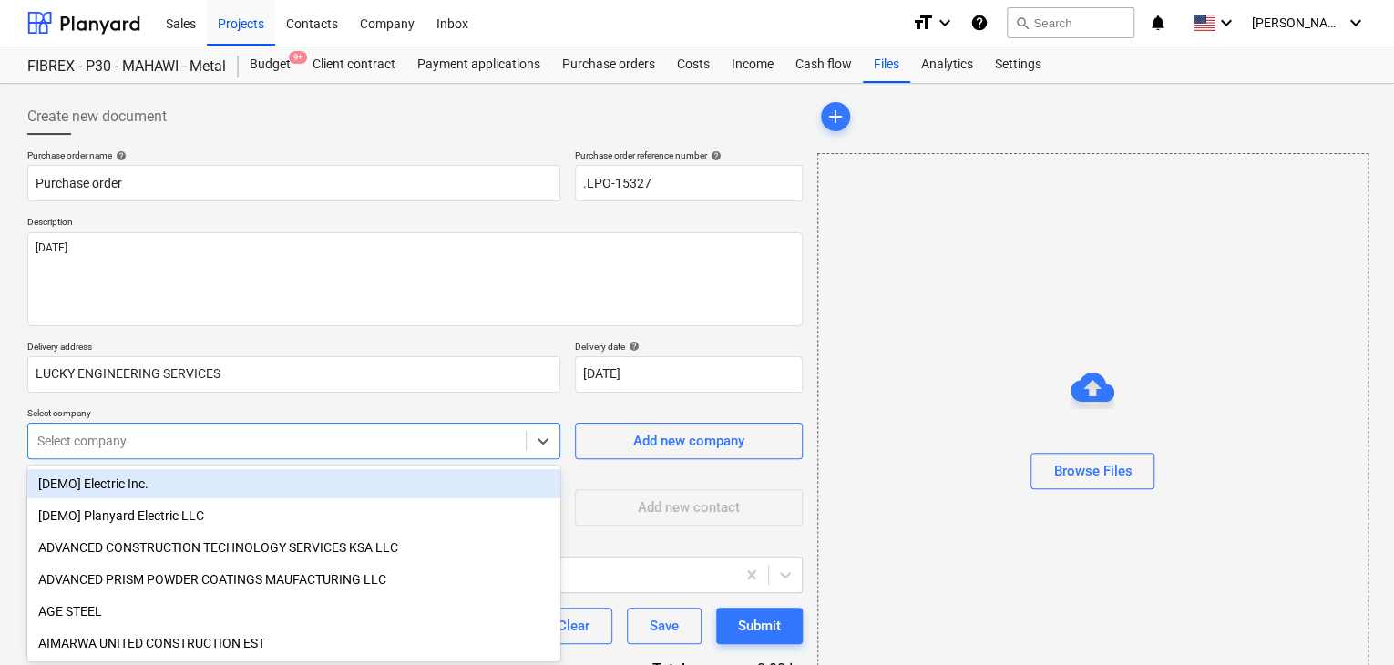
scroll to position [91, 0]
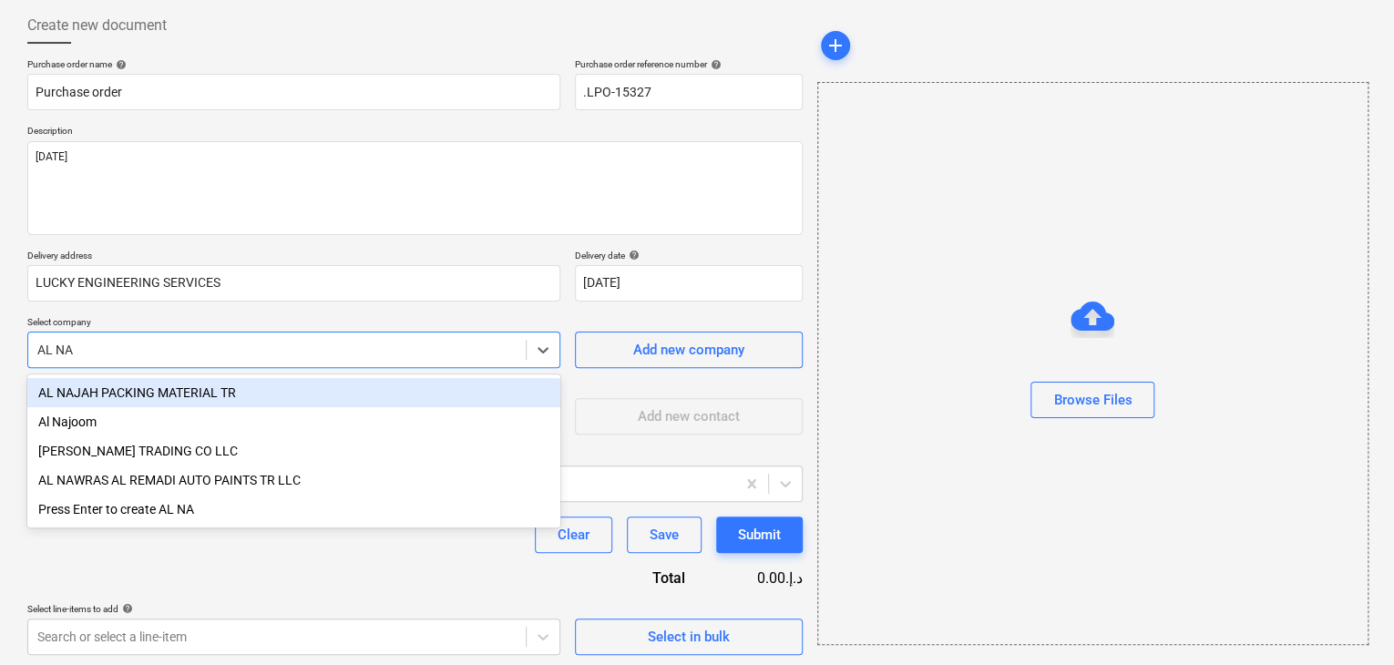
type input "AL NAS"
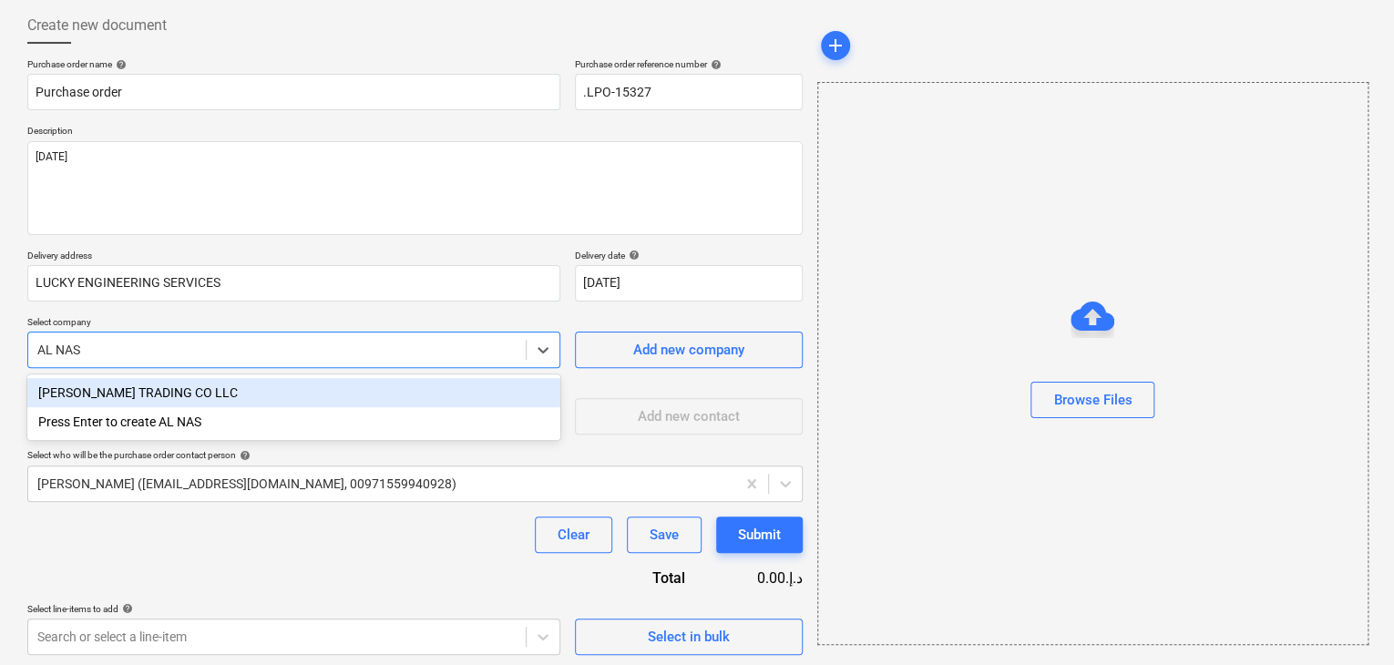
click at [192, 393] on div "[PERSON_NAME] TRADING CO LLC" at bounding box center [293, 392] width 533 height 29
type textarea "x"
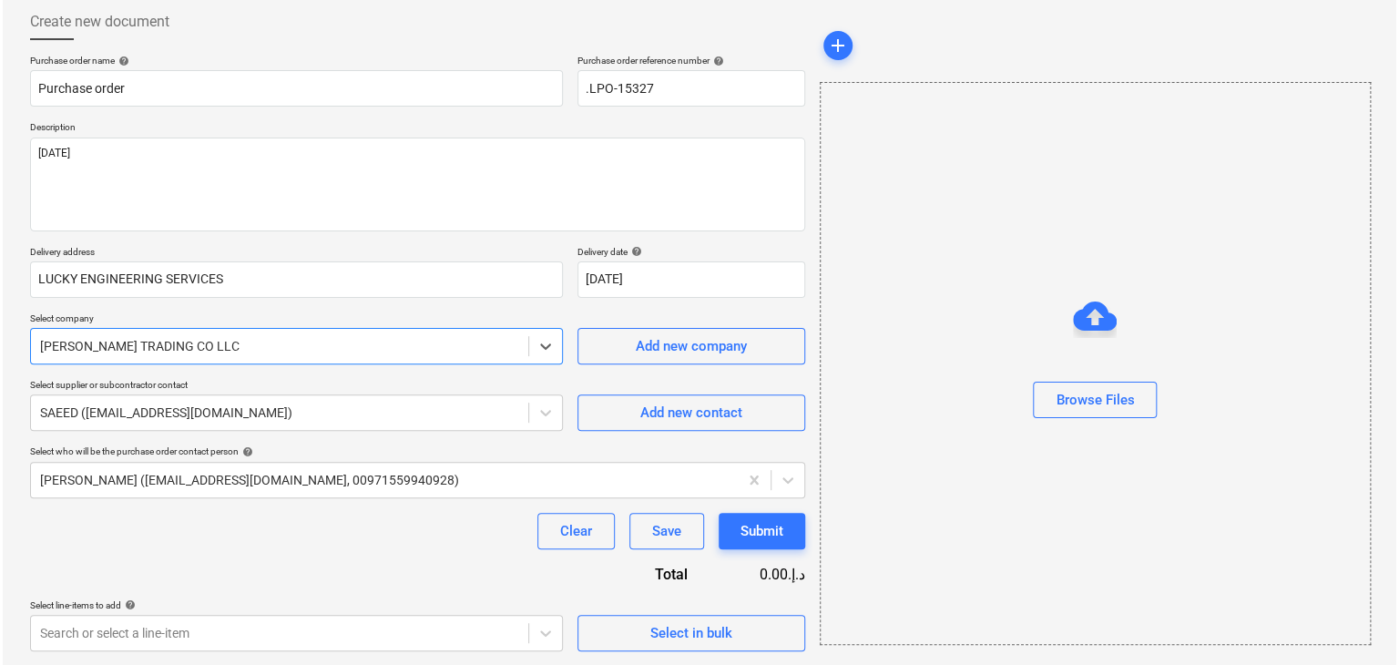
scroll to position [95, 0]
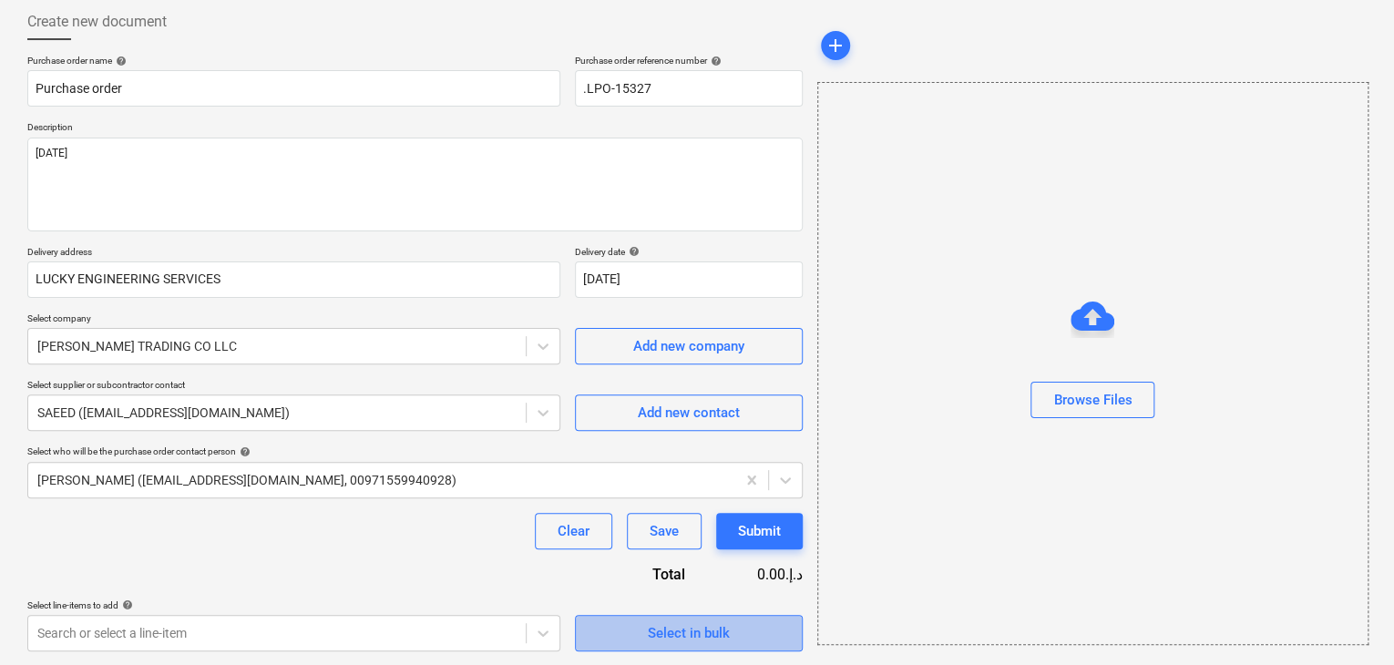
click at [588, 621] on button "Select in bulk" at bounding box center [689, 633] width 228 height 36
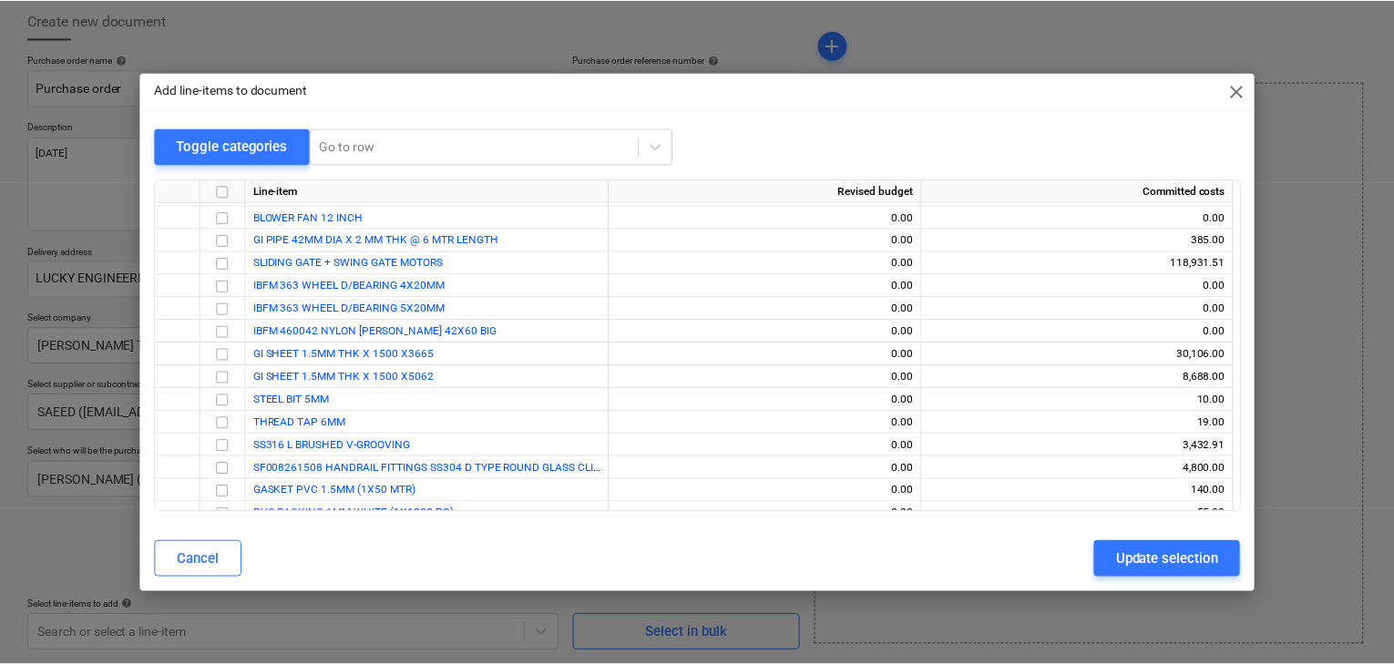
scroll to position [7251, 0]
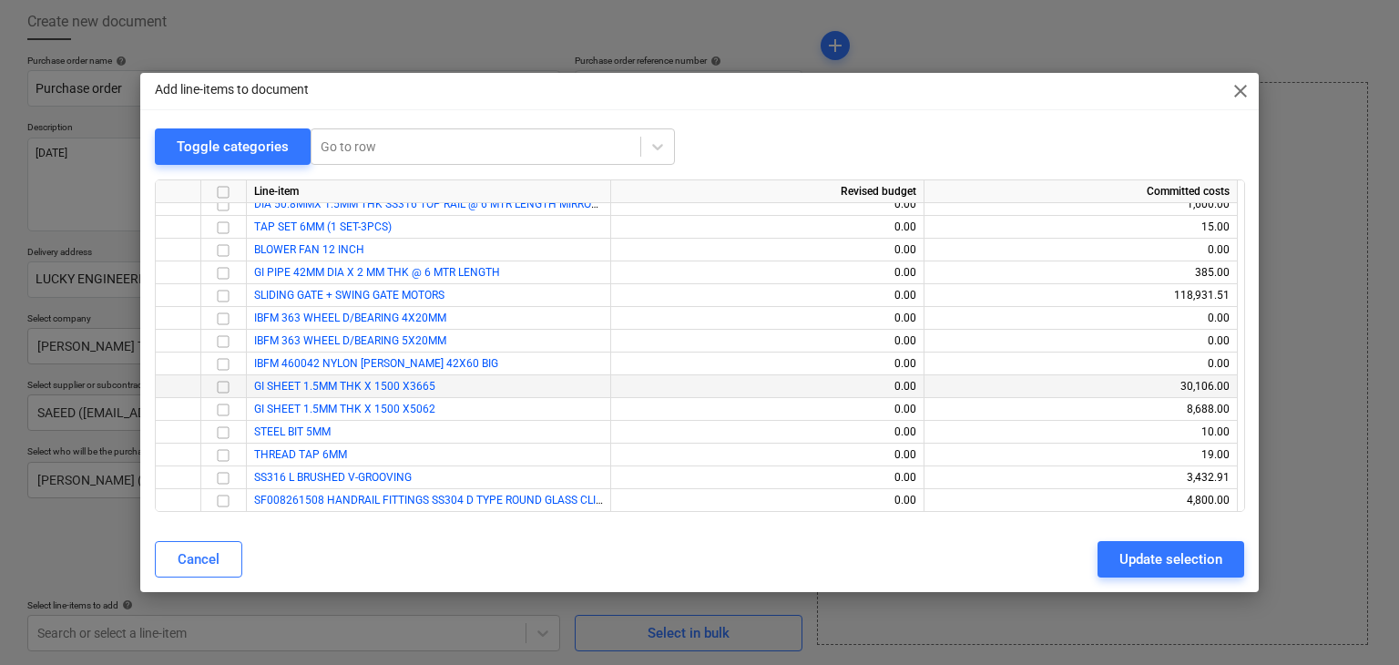
click at [220, 388] on input "checkbox" at bounding box center [223, 387] width 22 height 22
click at [225, 415] on input "checkbox" at bounding box center [223, 410] width 22 height 22
click at [1144, 566] on div "Update selection" at bounding box center [1170, 559] width 103 height 24
type textarea "x"
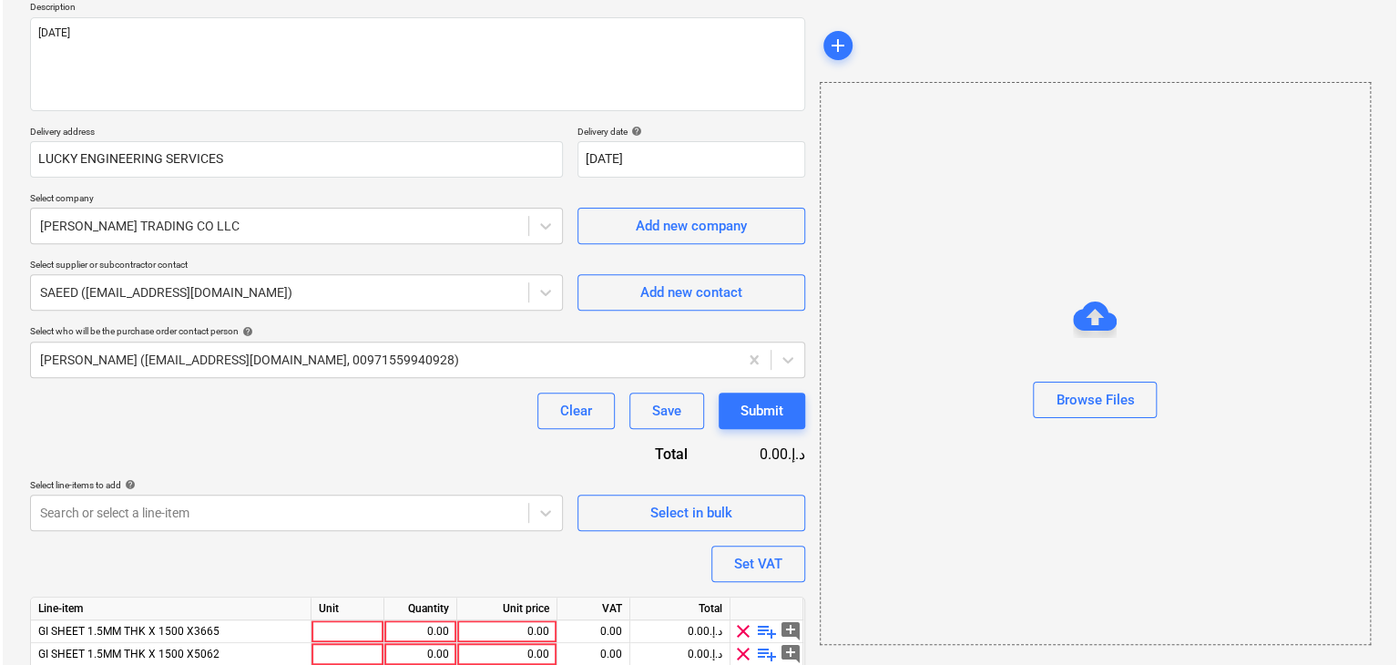
scroll to position [289, 0]
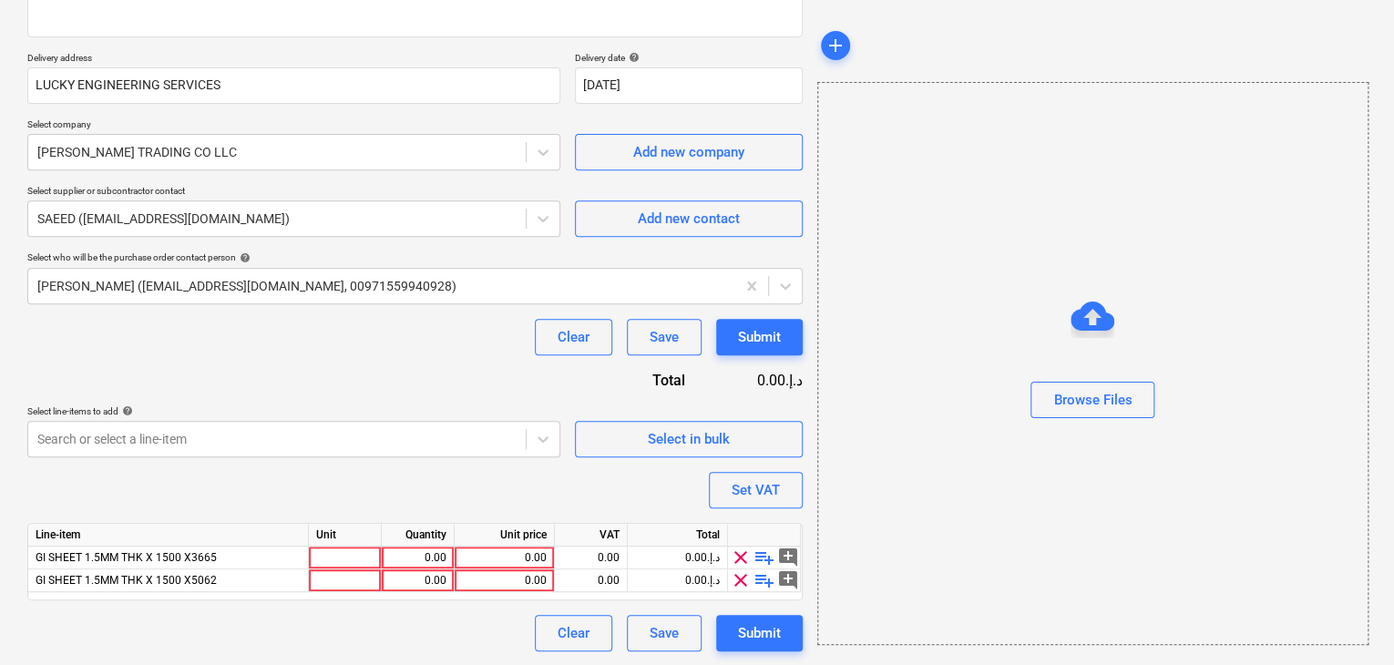
click at [357, 544] on div "Unit" at bounding box center [345, 535] width 73 height 23
click at [324, 539] on div "Unit" at bounding box center [345, 535] width 73 height 23
click at [335, 552] on div at bounding box center [345, 558] width 73 height 23
type input "NOS"
type textarea "x"
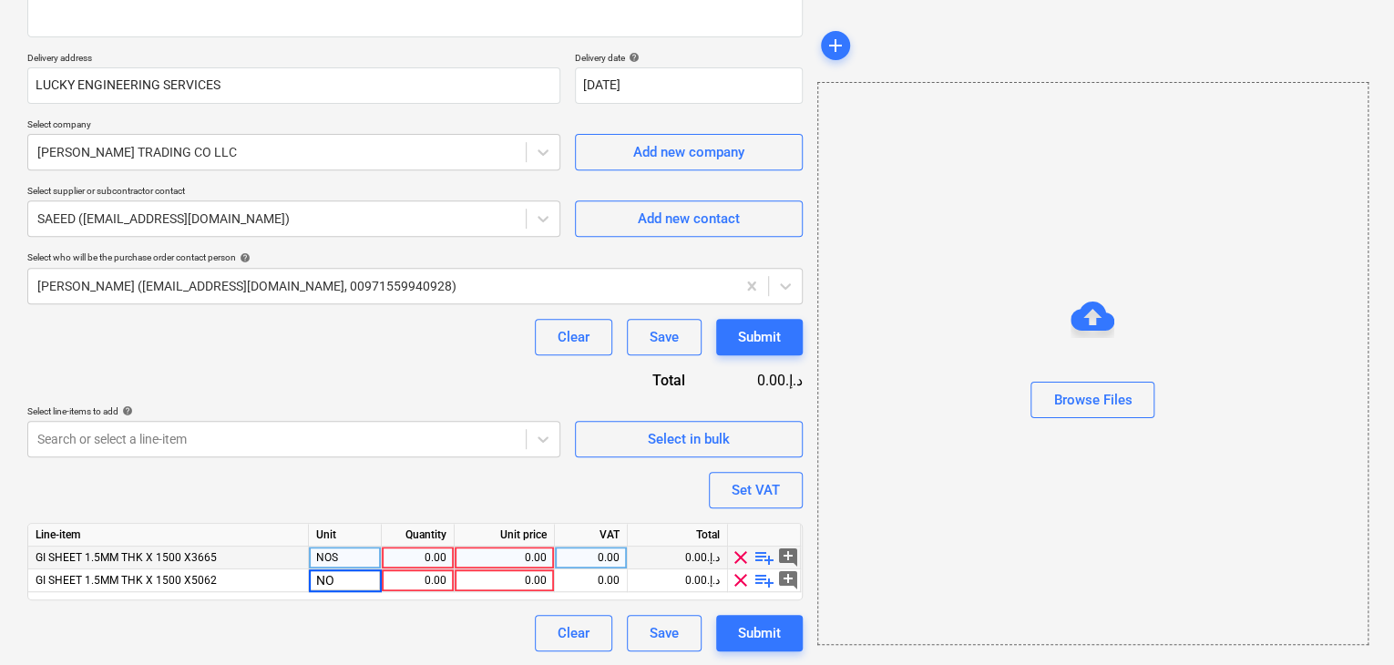
type input "NOS"
type textarea "x"
click at [434, 552] on div "0.00" at bounding box center [417, 558] width 57 height 23
type input "10"
type textarea "x"
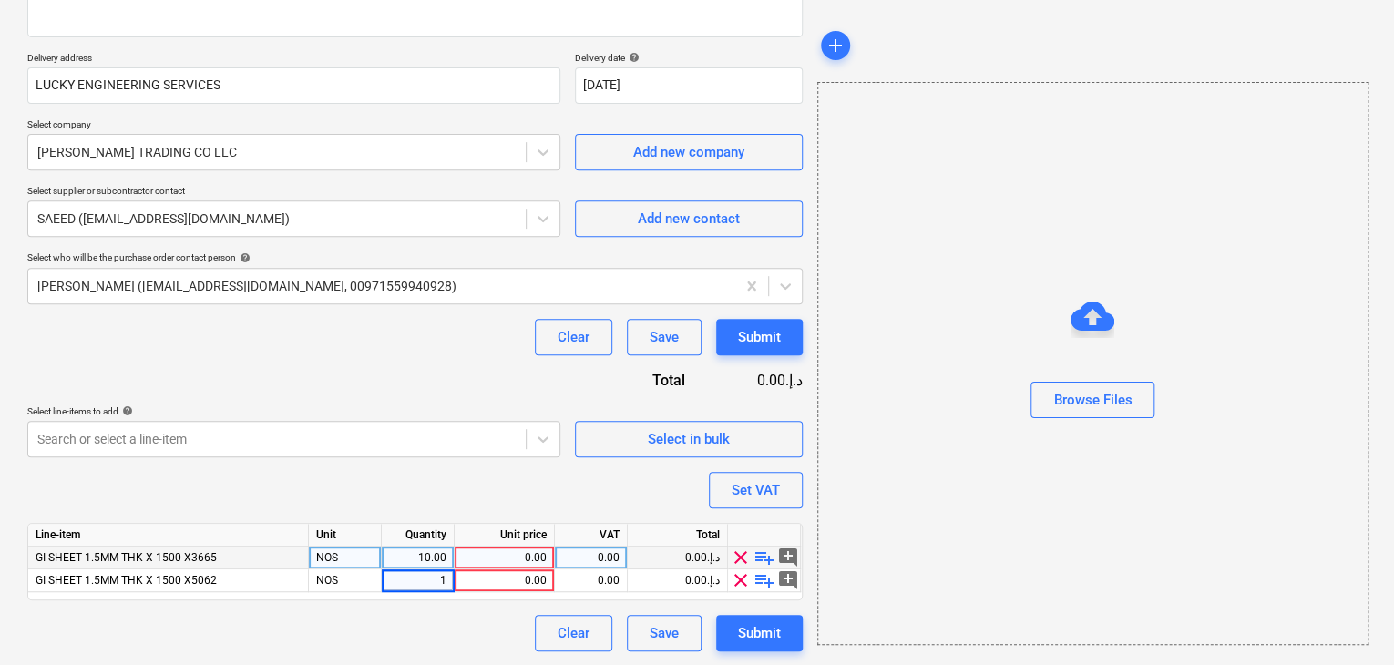
type input "10"
click at [505, 557] on div "0.00" at bounding box center [504, 558] width 85 height 23
type textarea "x"
click at [510, 554] on div "0.00" at bounding box center [504, 558] width 85 height 23
type input "182"
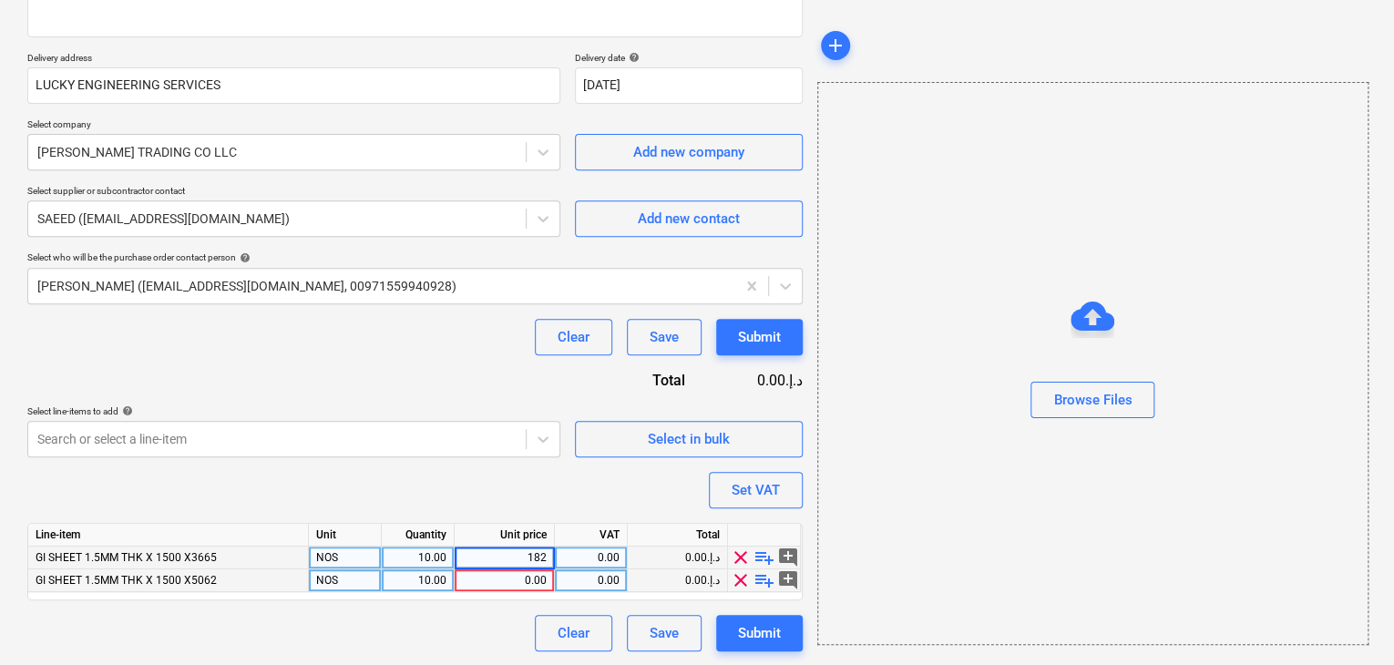
type textarea "x"
click at [532, 579] on div "0.00" at bounding box center [504, 580] width 85 height 23
type input "250"
type textarea "x"
click at [917, 502] on div "Browse Files" at bounding box center [1092, 363] width 551 height 563
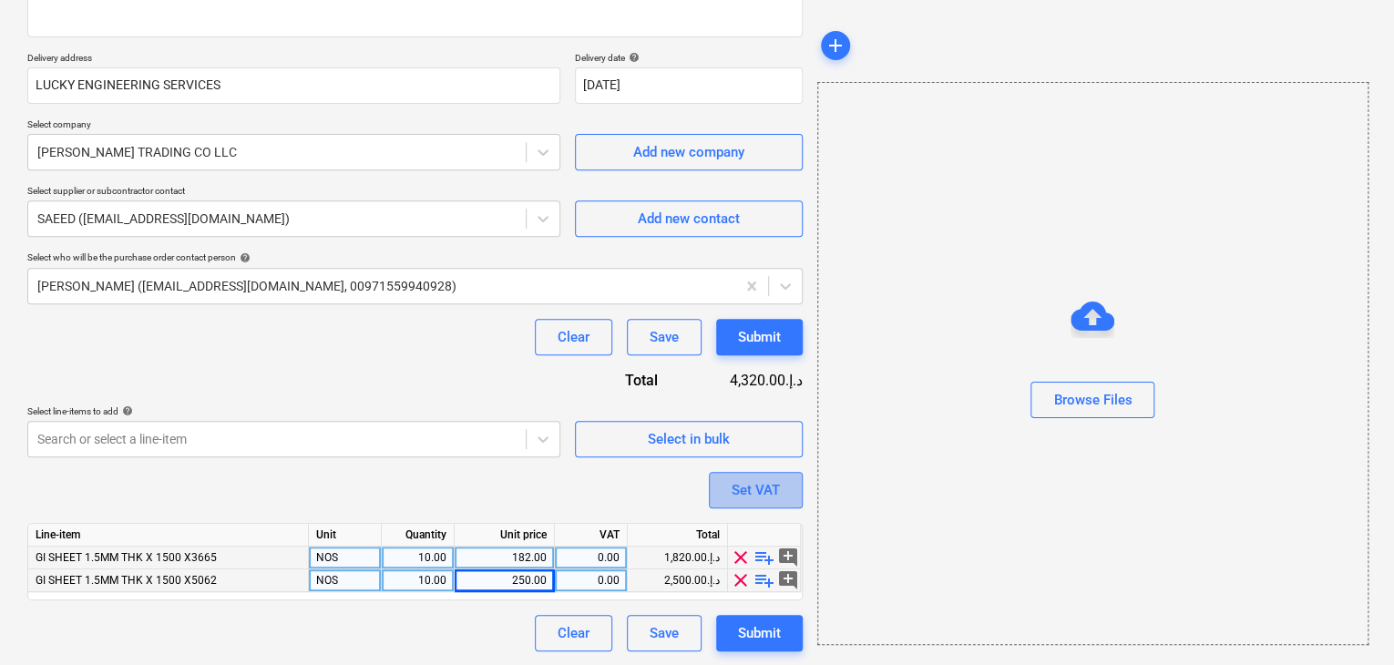
click at [792, 501] on button "Set VAT" at bounding box center [756, 490] width 94 height 36
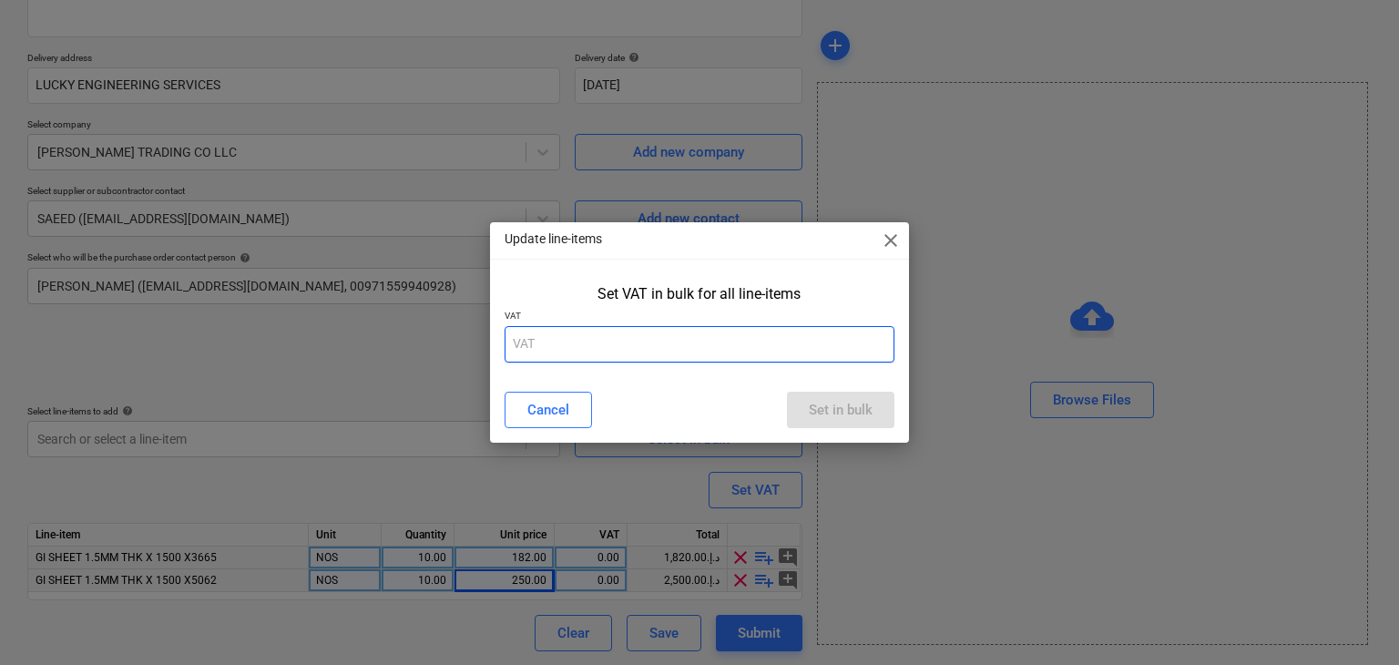
click at [618, 335] on input "text" at bounding box center [700, 344] width 391 height 36
type input "5"
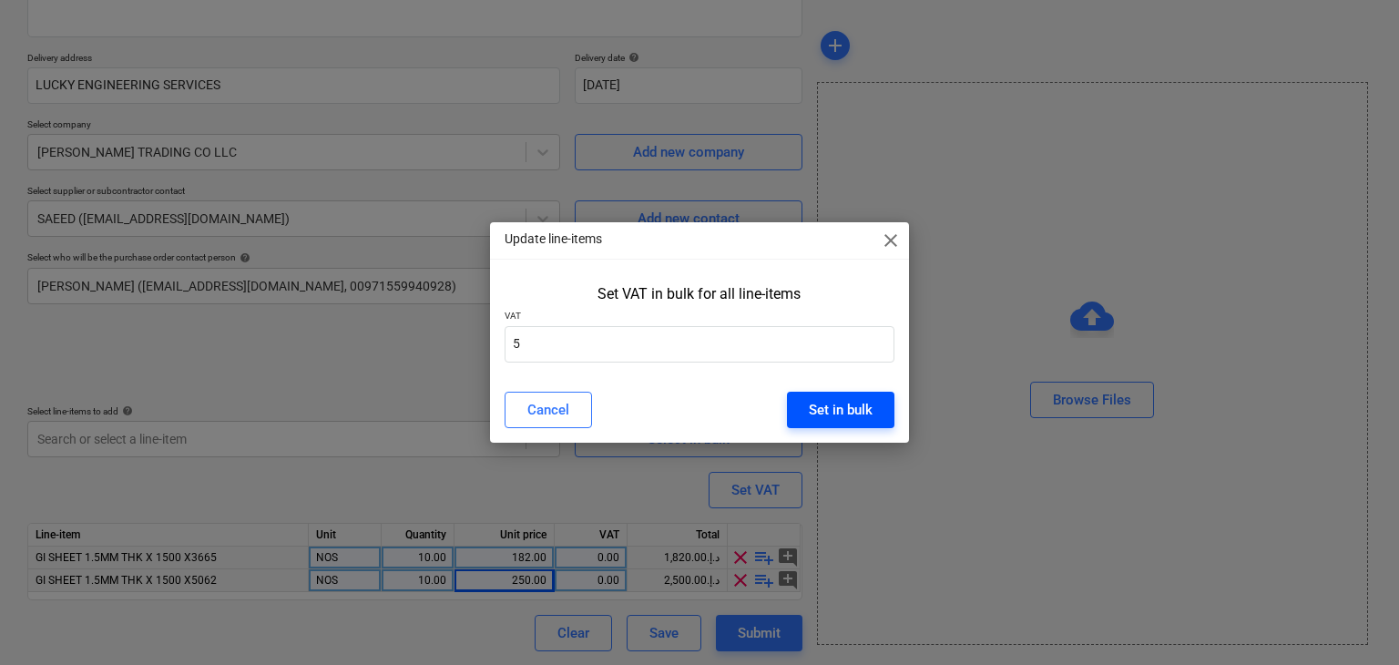
click at [834, 412] on div "Set in bulk" at bounding box center [841, 410] width 64 height 24
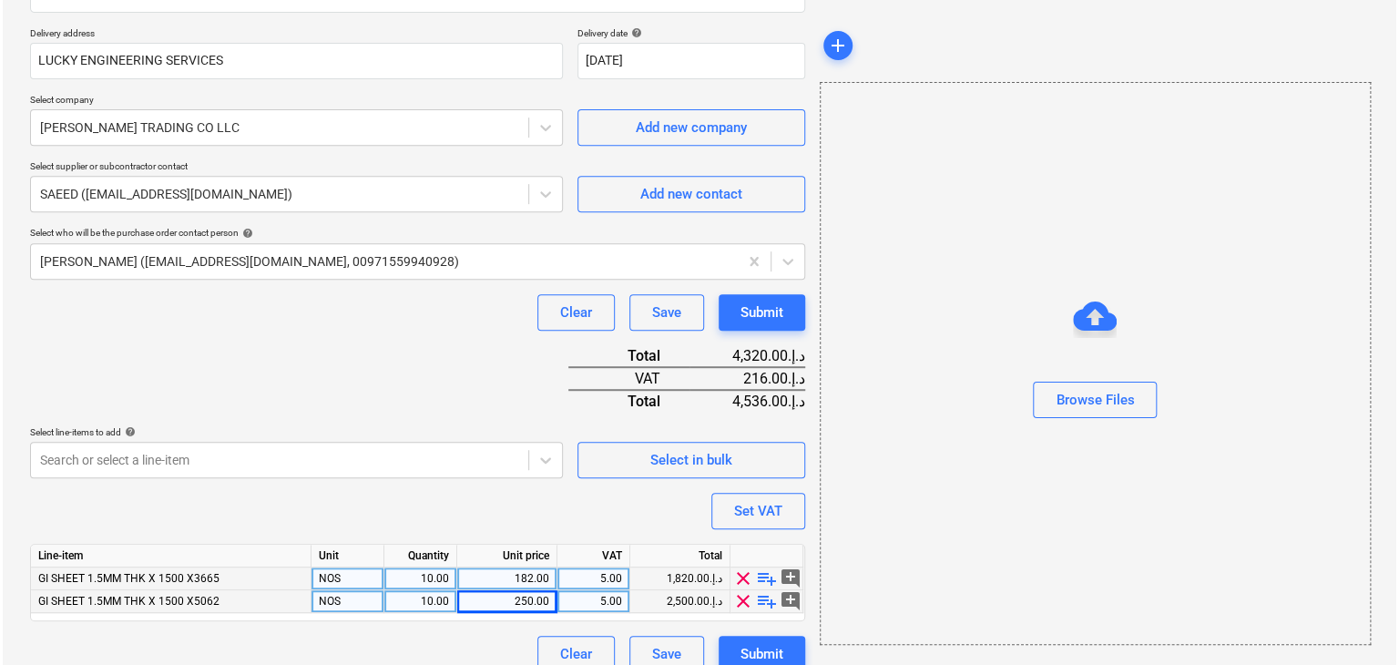
scroll to position [334, 0]
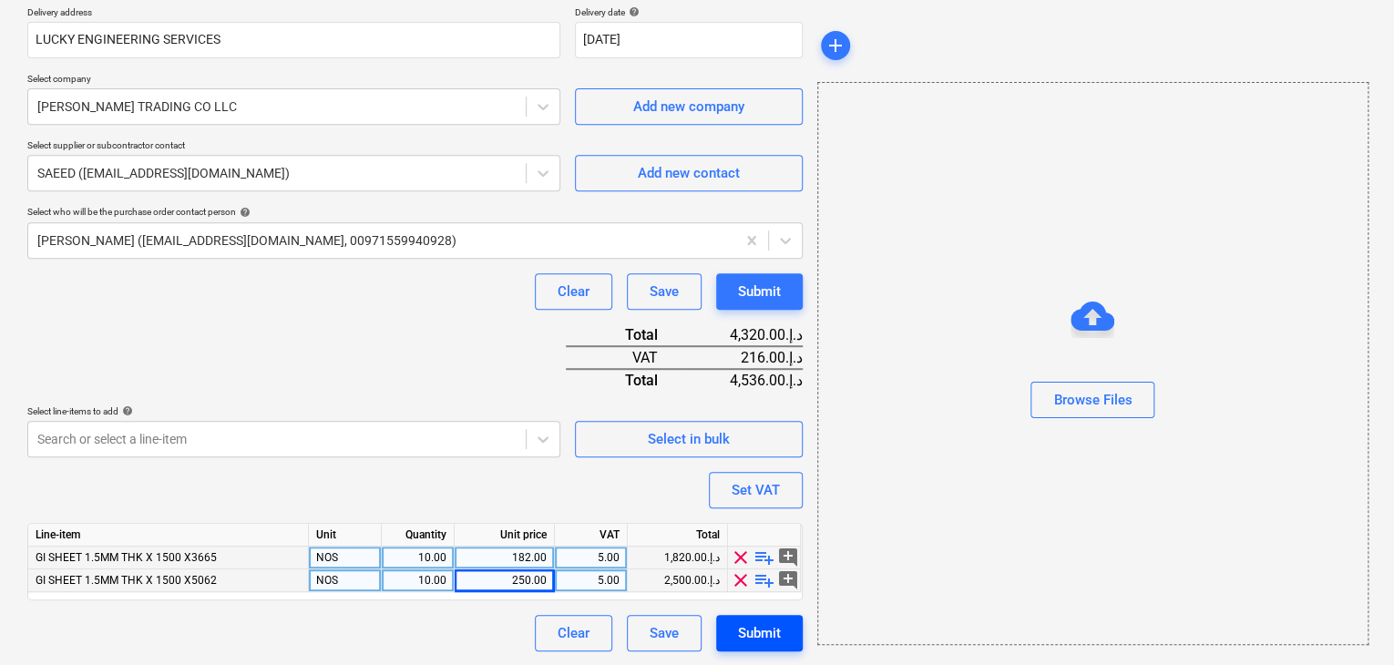
click at [763, 631] on div "Submit" at bounding box center [759, 633] width 43 height 24
type textarea "x"
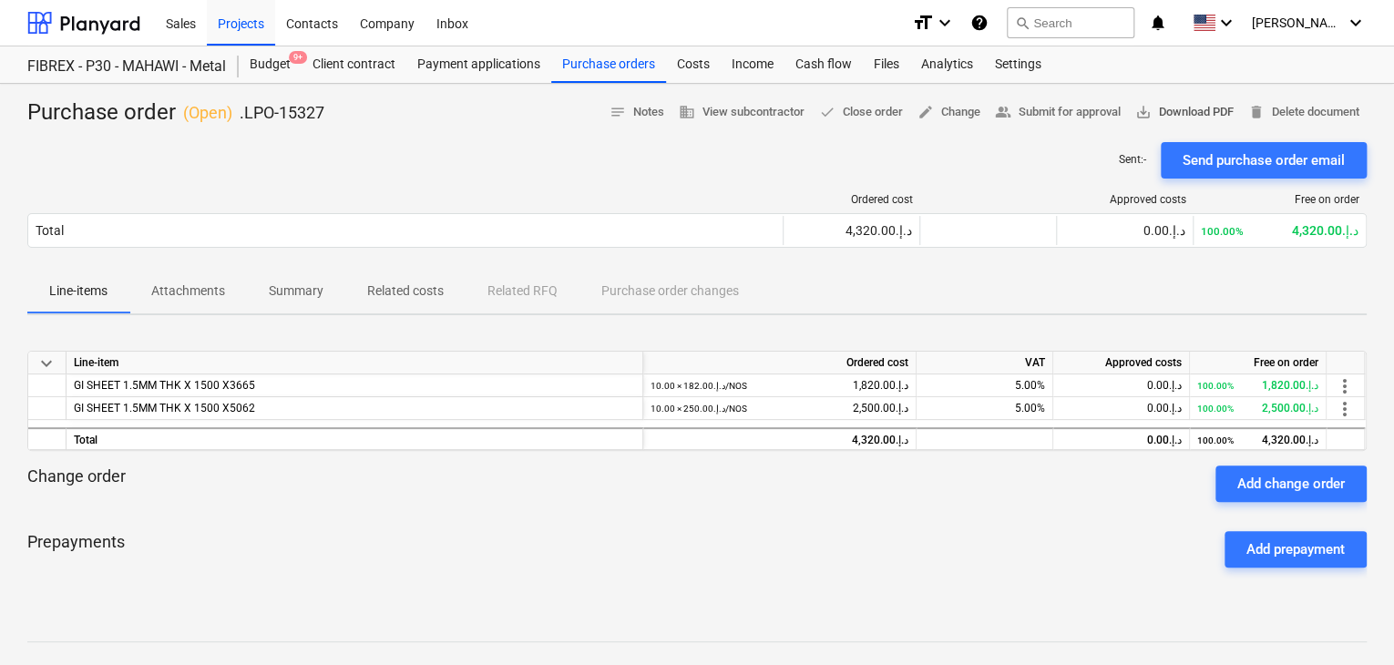
click at [1172, 113] on span "save_alt Download PDF" at bounding box center [1184, 112] width 98 height 21
